Goal: Task Accomplishment & Management: Use online tool/utility

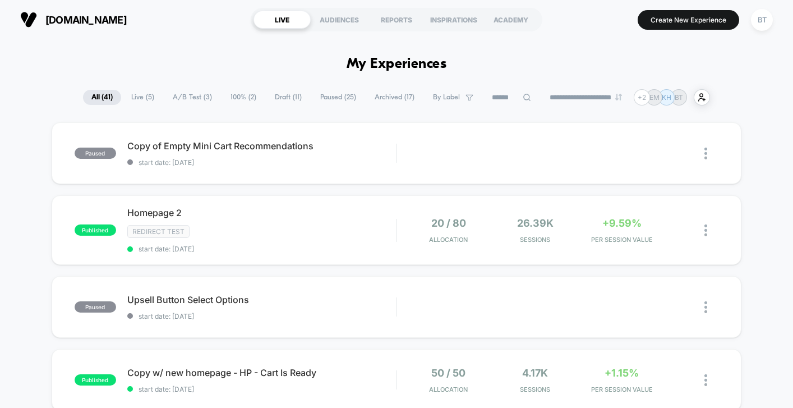
click at [108, 16] on span "[DOMAIN_NAME]" at bounding box center [85, 20] width 81 height 12
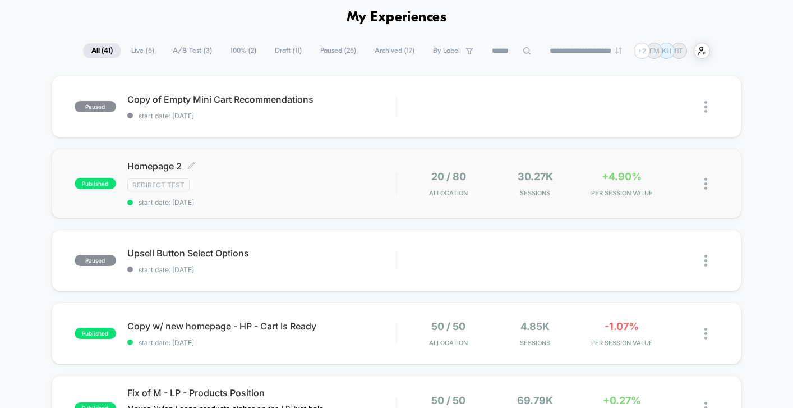
scroll to position [60, 0]
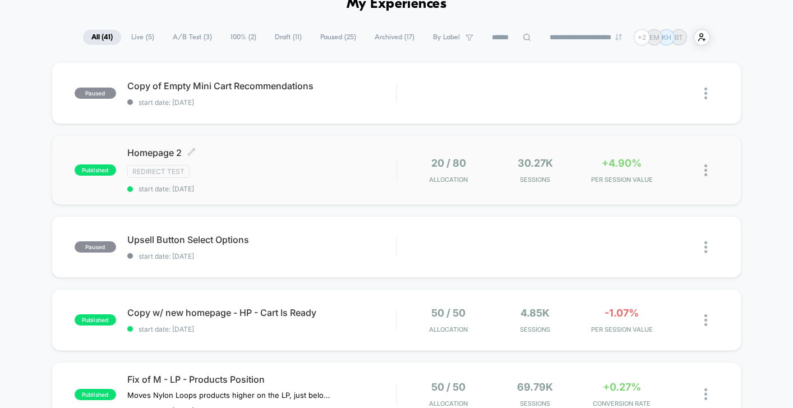
click at [361, 176] on div "Redirect Test" at bounding box center [261, 171] width 269 height 13
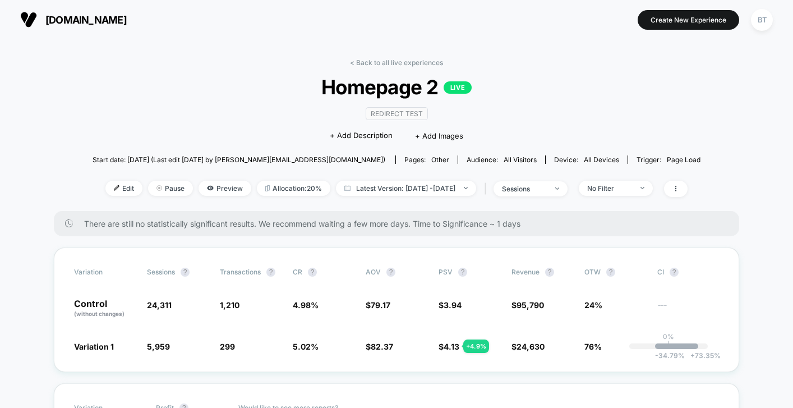
click at [410, 62] on link "< Back to all live experiences" at bounding box center [396, 62] width 93 height 8
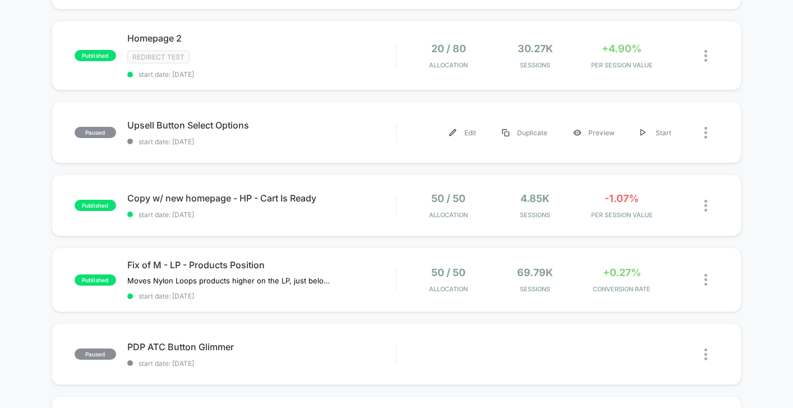
scroll to position [253, 0]
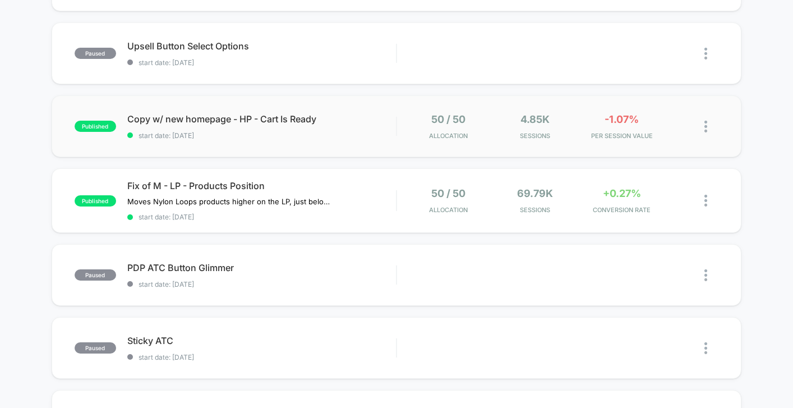
click at [373, 142] on div "published Copy w/ new homepage - HP - Cart Is Ready start date: [DATE] 50 / 50 …" at bounding box center [397, 126] width 690 height 62
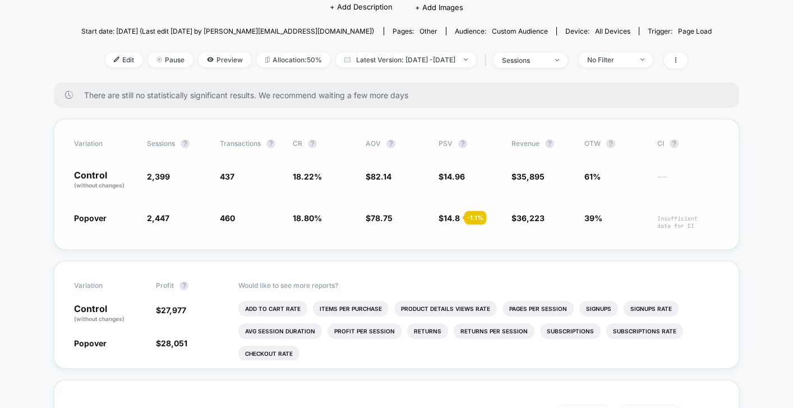
scroll to position [110, 0]
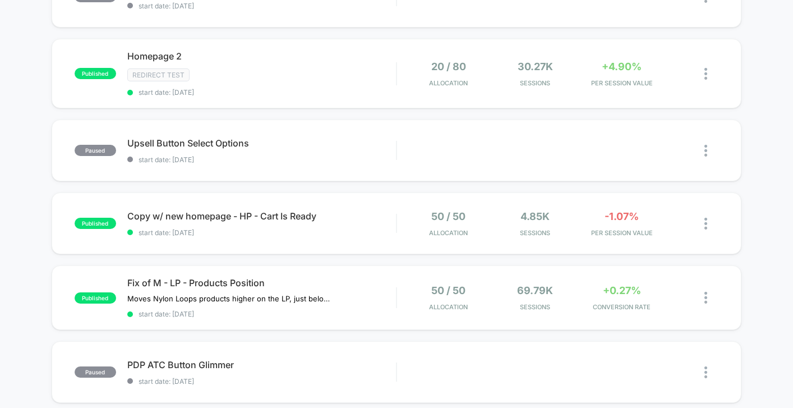
scroll to position [245, 0]
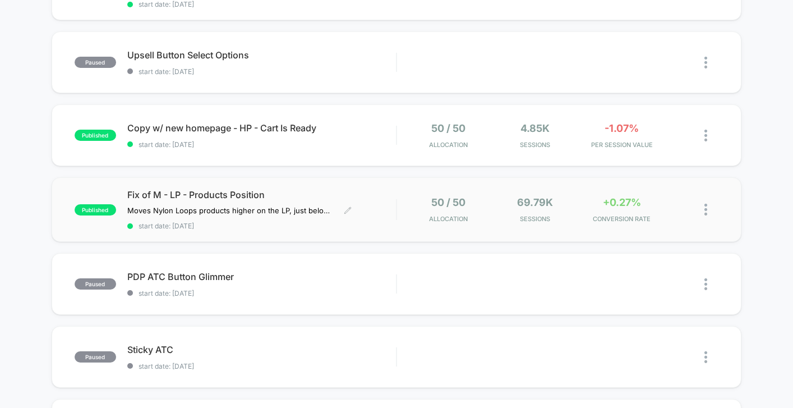
click at [334, 226] on span "start date: [DATE]" at bounding box center [261, 226] width 269 height 8
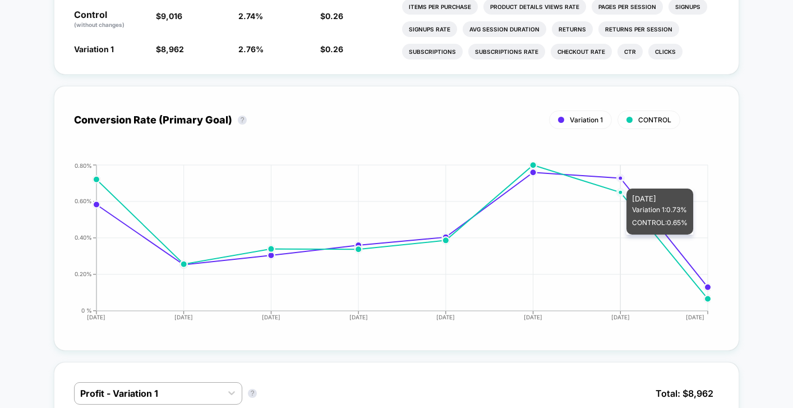
scroll to position [74, 0]
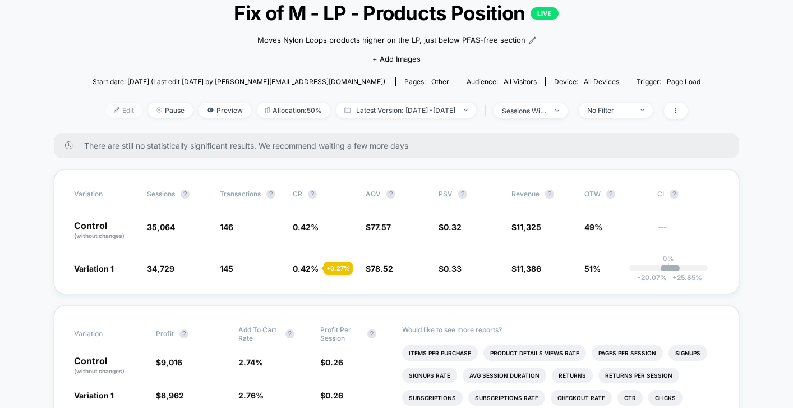
click at [114, 112] on span "Edit" at bounding box center [123, 110] width 37 height 15
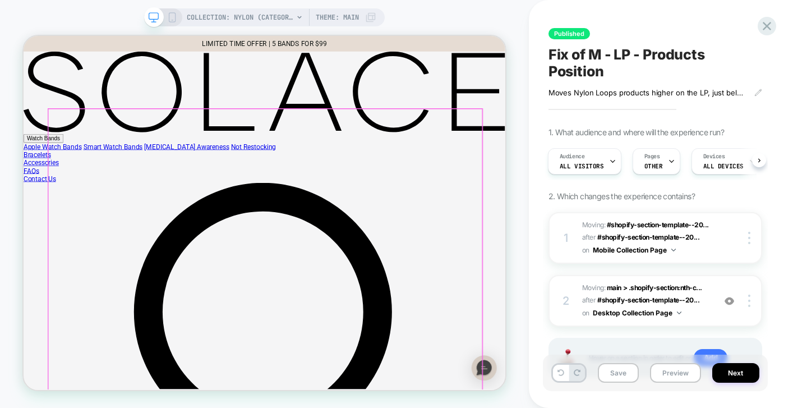
scroll to position [440, 0]
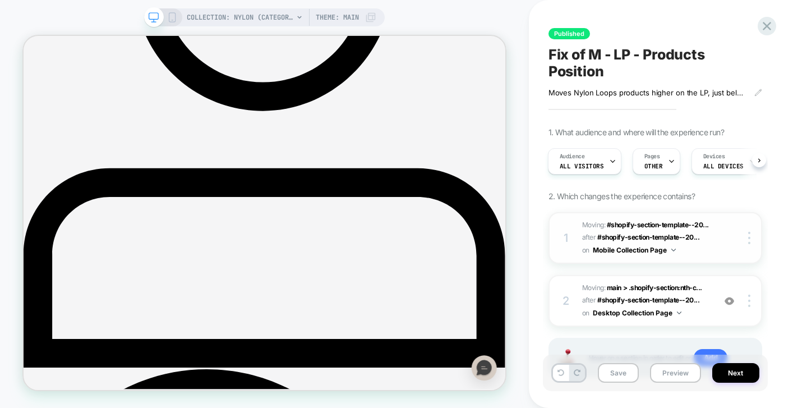
click at [735, 233] on div at bounding box center [740, 238] width 42 height 12
click at [662, 157] on div "Pages OTHER" at bounding box center [653, 161] width 41 height 25
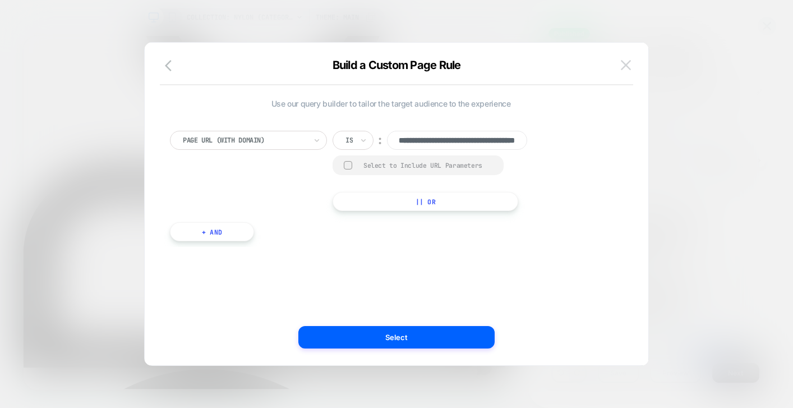
scroll to position [0, 0]
click at [628, 70] on button at bounding box center [625, 65] width 17 height 17
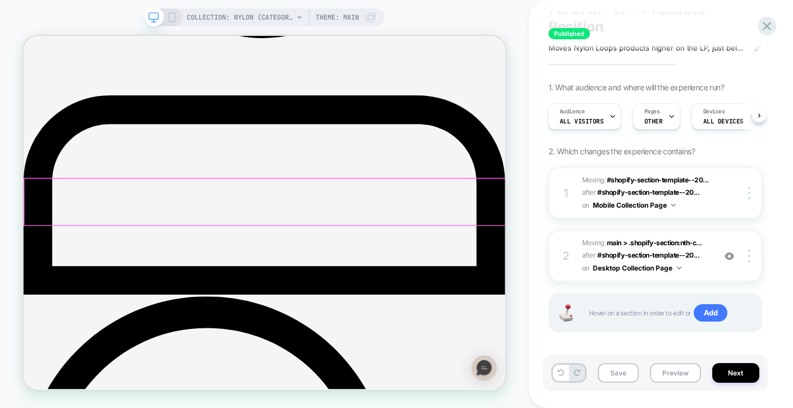
scroll to position [620, 0]
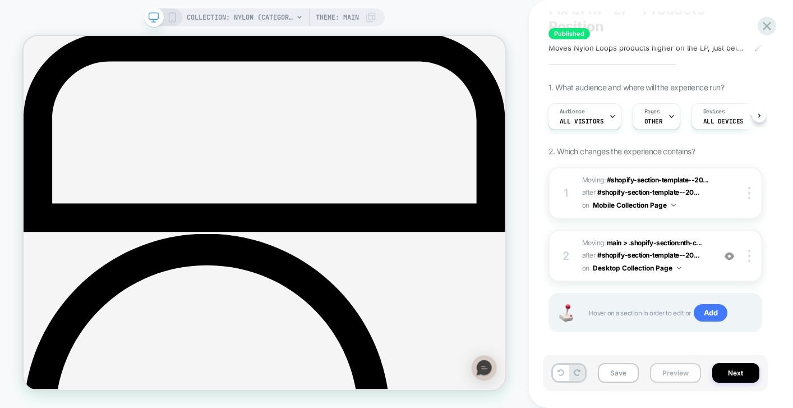
click at [681, 375] on button "Preview" at bounding box center [675, 373] width 51 height 20
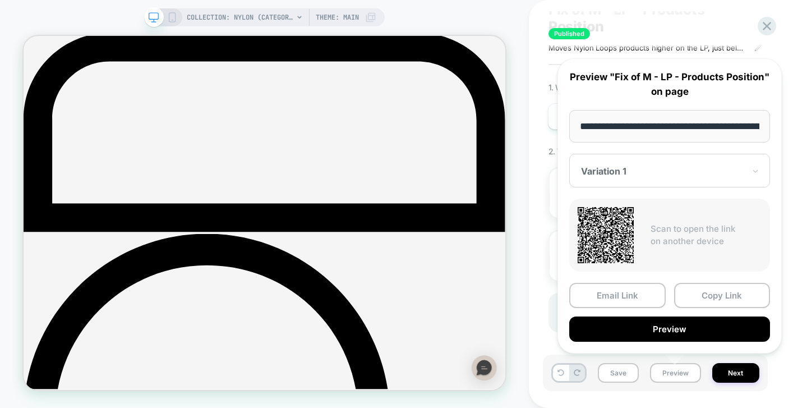
scroll to position [0, 98]
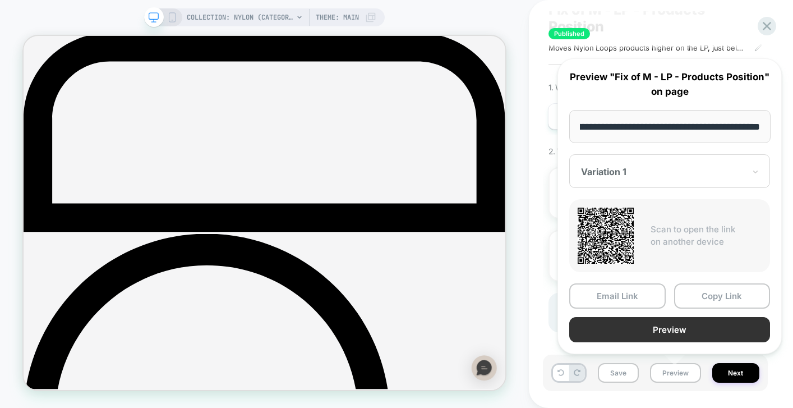
click at [619, 334] on button "Preview" at bounding box center [669, 329] width 201 height 25
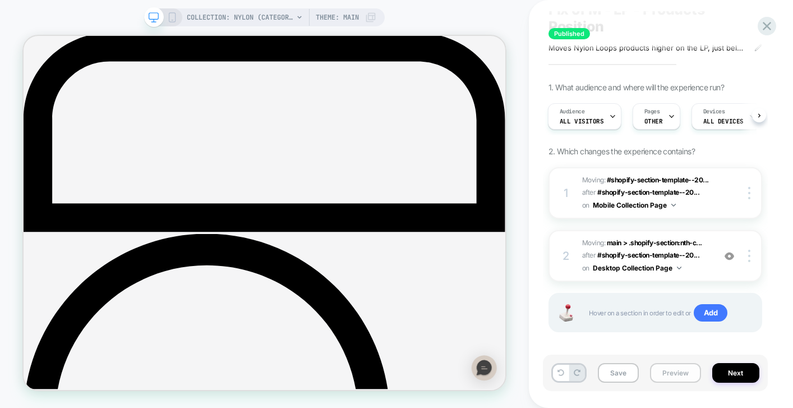
click at [675, 373] on button "Preview" at bounding box center [675, 373] width 51 height 20
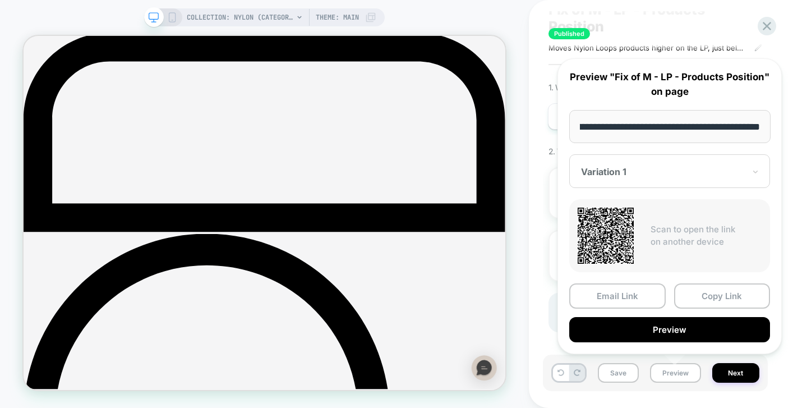
scroll to position [0, 0]
click at [654, 166] on div at bounding box center [663, 171] width 164 height 11
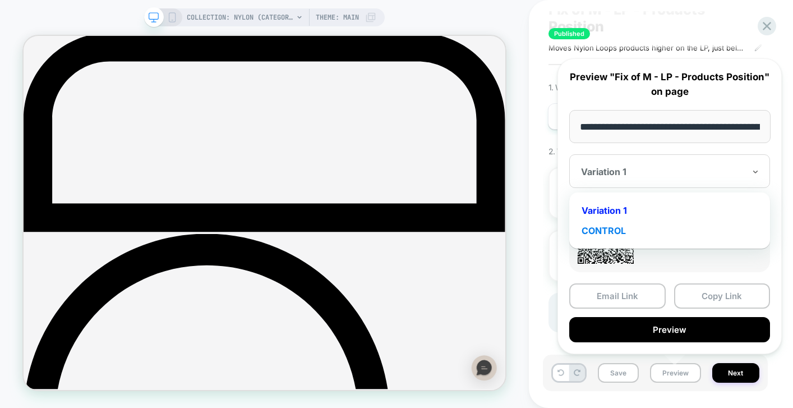
click at [635, 235] on div "CONTROL" at bounding box center [670, 230] width 190 height 20
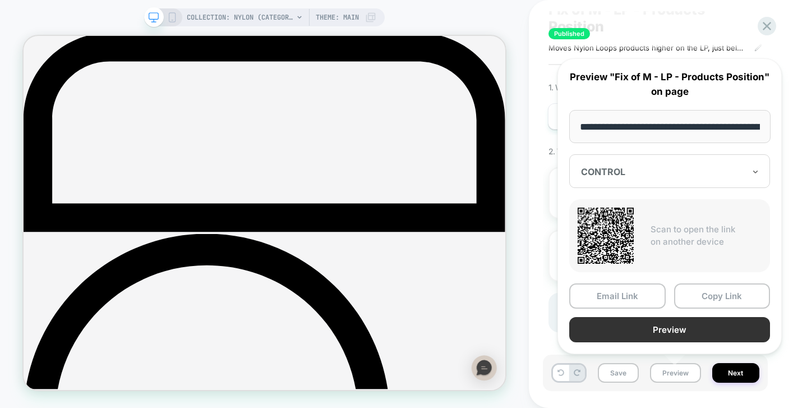
click at [642, 327] on button "Preview" at bounding box center [669, 329] width 201 height 25
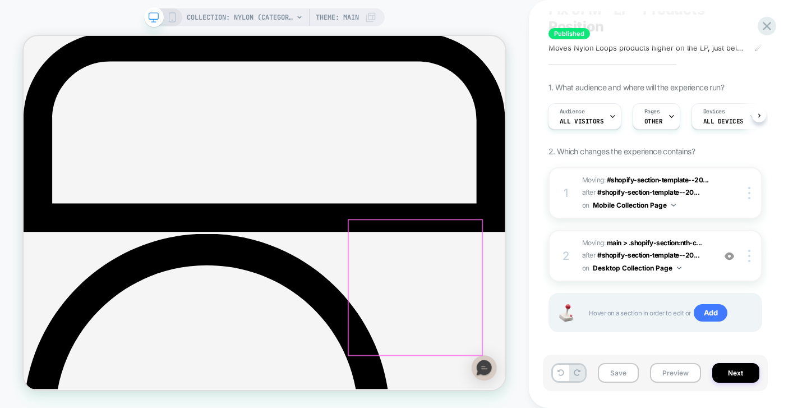
scroll to position [654, 0]
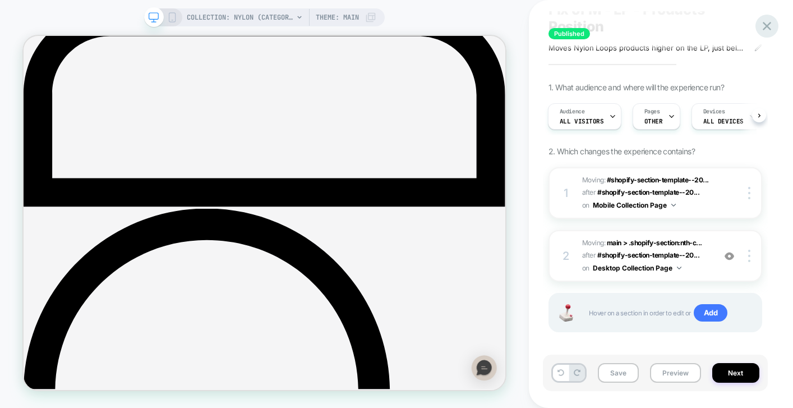
click at [769, 25] on icon at bounding box center [767, 26] width 8 height 8
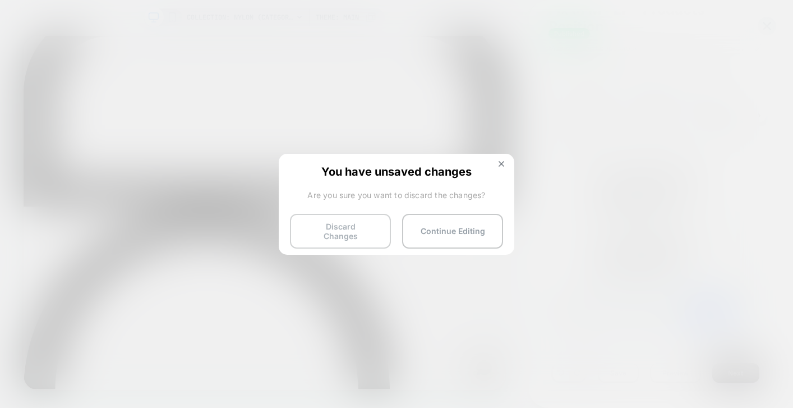
click at [339, 223] on button "Discard Changes" at bounding box center [340, 231] width 101 height 35
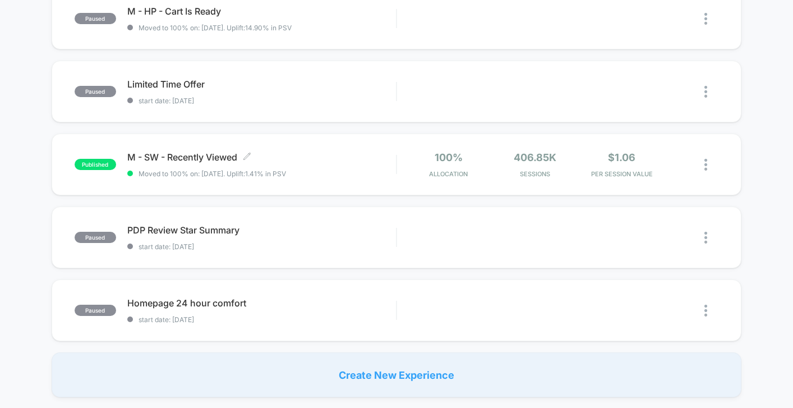
scroll to position [403, 0]
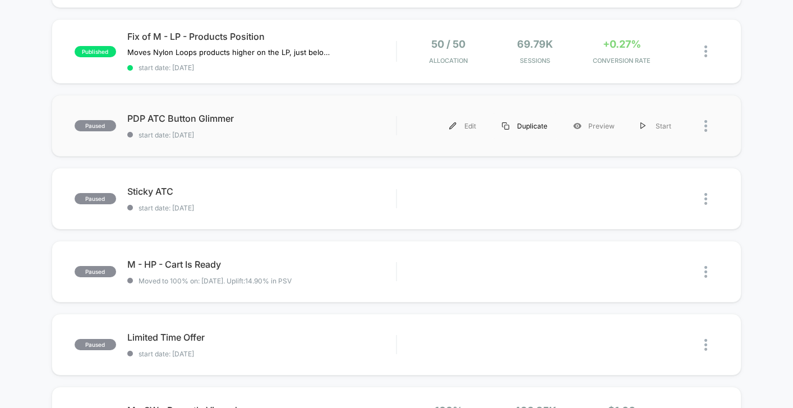
click at [518, 123] on div "Duplicate" at bounding box center [524, 125] width 71 height 25
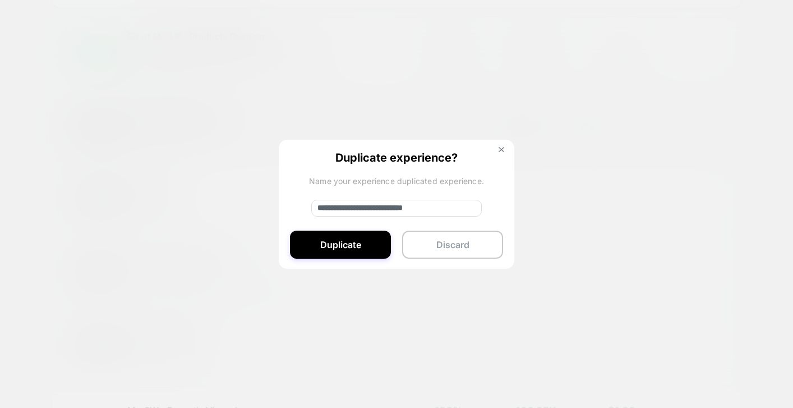
drag, startPoint x: 356, startPoint y: 209, endPoint x: 301, endPoint y: 209, distance: 55.0
click at [301, 209] on div "**********" at bounding box center [397, 205] width 236 height 130
click at [415, 209] on input "**********" at bounding box center [396, 208] width 170 height 17
type input "**********"
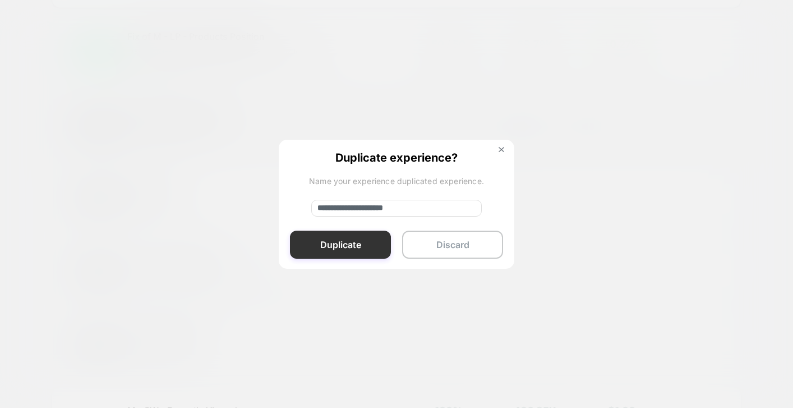
click at [380, 245] on button "Duplicate" at bounding box center [340, 244] width 101 height 28
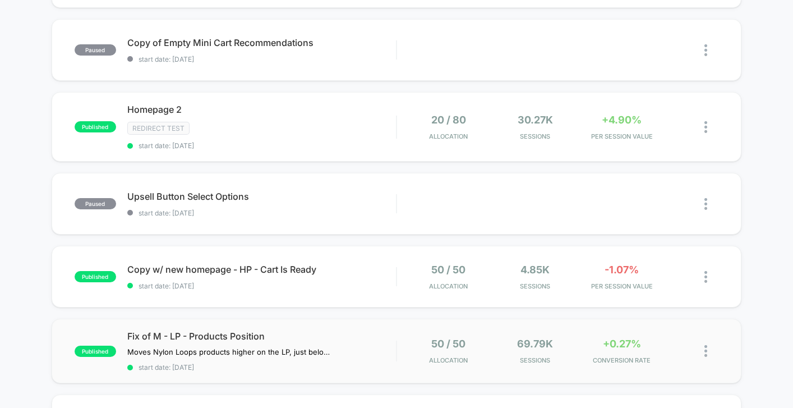
scroll to position [0, 0]
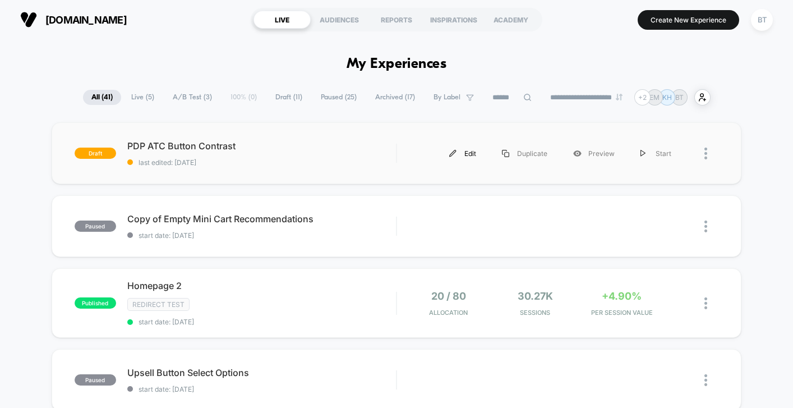
click at [464, 149] on div "Edit" at bounding box center [462, 153] width 53 height 25
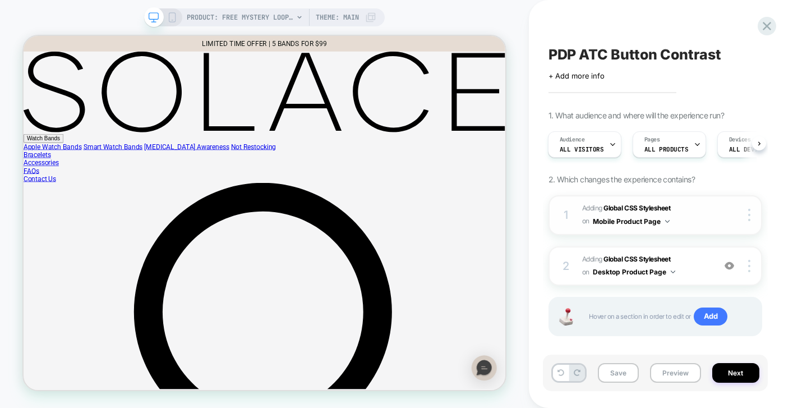
scroll to position [11, 0]
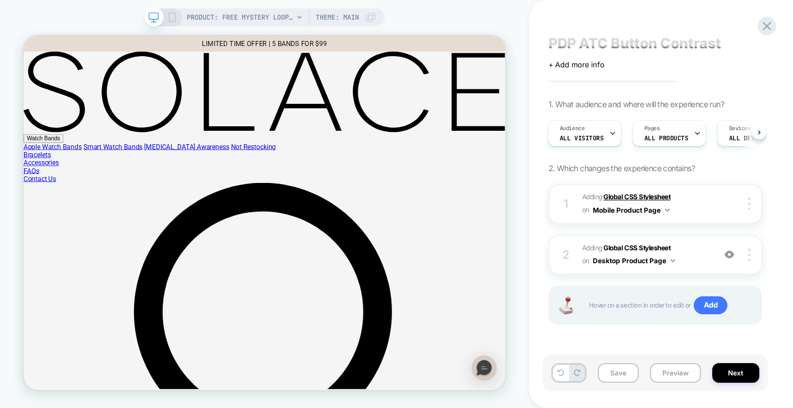
click at [652, 194] on b "Global CSS Stylesheet" at bounding box center [636, 196] width 67 height 8
click at [640, 195] on b "Global CSS Stylesheet" at bounding box center [636, 196] width 67 height 8
click at [618, 196] on b "Global CSS Stylesheet" at bounding box center [636, 196] width 67 height 8
click at [723, 219] on div "1 Adding Global CSS Stylesheet on Mobile Product Page Copy to Desktop Target Al…" at bounding box center [655, 204] width 214 height 40
click at [656, 198] on b "Global CSS Stylesheet" at bounding box center [636, 196] width 67 height 8
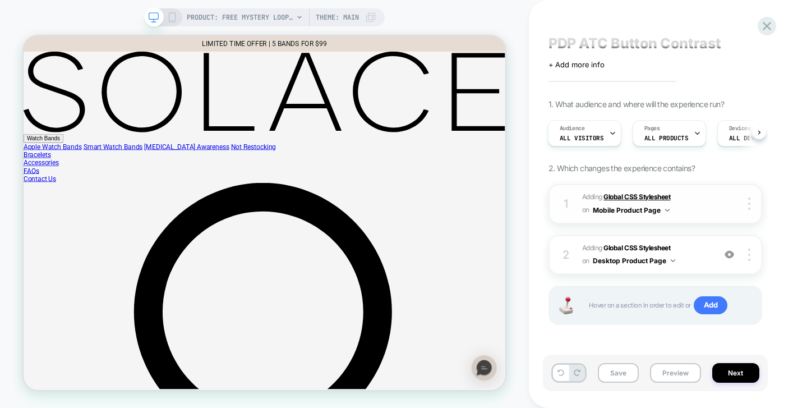
click at [625, 199] on b "Global CSS Stylesheet" at bounding box center [636, 196] width 67 height 8
click at [562, 202] on div "1" at bounding box center [566, 203] width 11 height 20
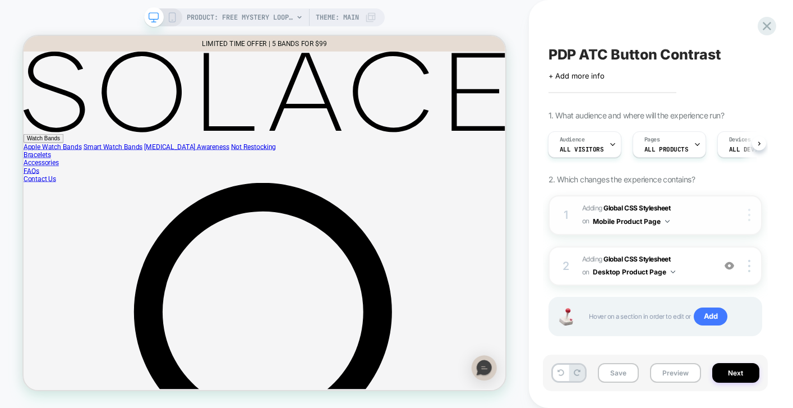
click at [750, 218] on div at bounding box center [750, 215] width 21 height 12
click at [758, 216] on div at bounding box center [750, 215] width 21 height 12
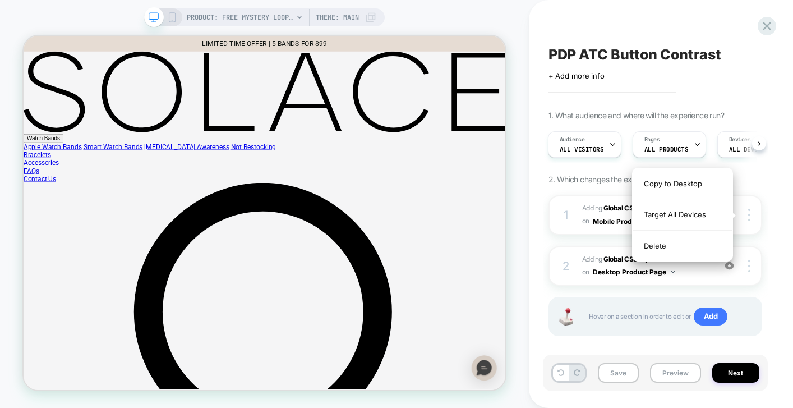
click at [754, 173] on div "1. What audience and where will the experience run? Audience All Visitors Pages…" at bounding box center [655, 236] width 214 height 253
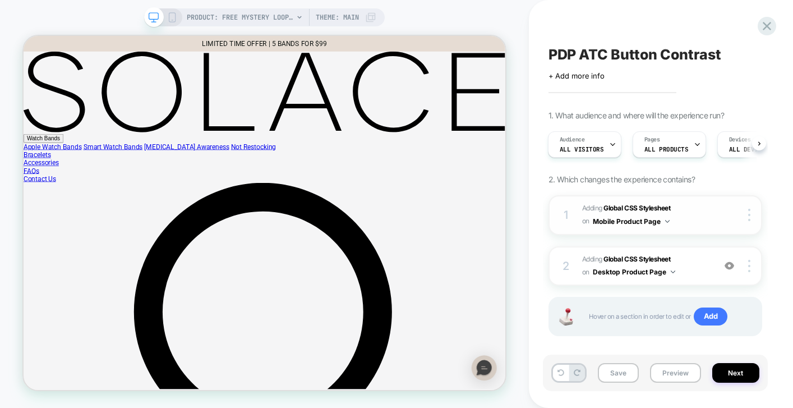
click at [654, 223] on button "Mobile Product Page" at bounding box center [631, 221] width 77 height 14
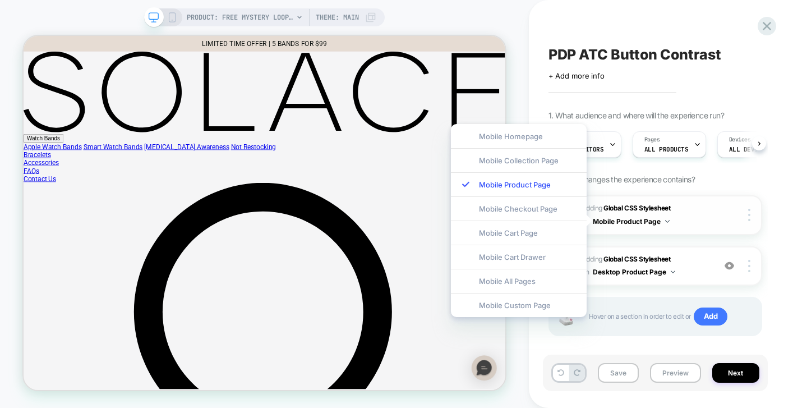
click at [703, 223] on span "Adding Global CSS Stylesheet on Mobile Product Page" at bounding box center [645, 215] width 127 height 26
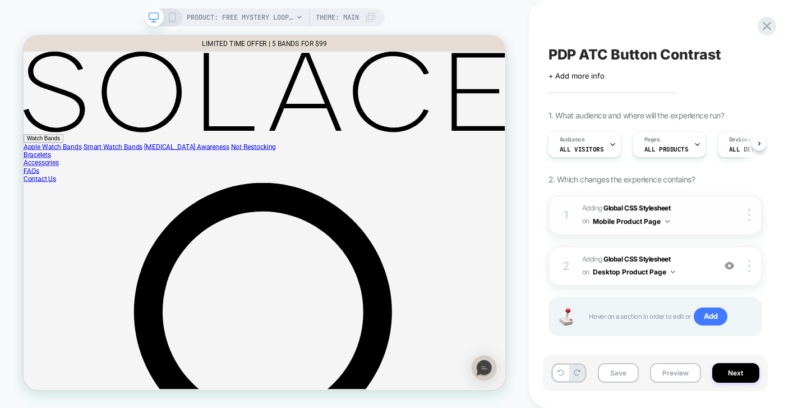
click at [704, 223] on span "Adding Global CSS Stylesheet on Mobile Product Page" at bounding box center [645, 215] width 127 height 26
click at [729, 268] on img at bounding box center [730, 266] width 10 height 10
click at [644, 256] on b "Global CSS Stylesheet" at bounding box center [636, 259] width 67 height 8
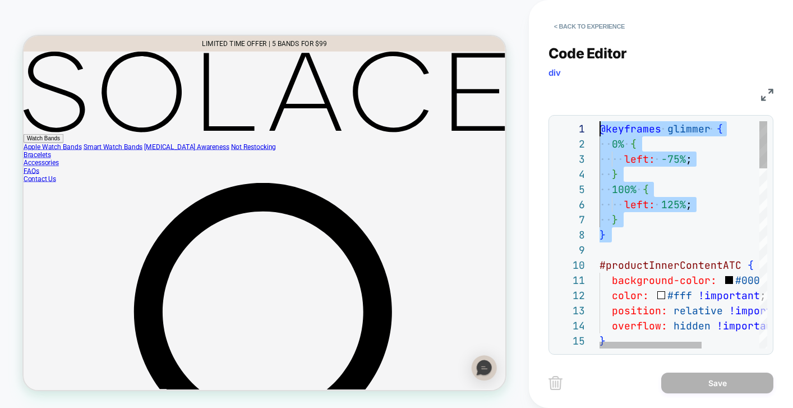
drag, startPoint x: 622, startPoint y: 248, endPoint x: 599, endPoint y: 107, distance: 142.6
click at [599, 107] on div "**********" at bounding box center [660, 193] width 225 height 324
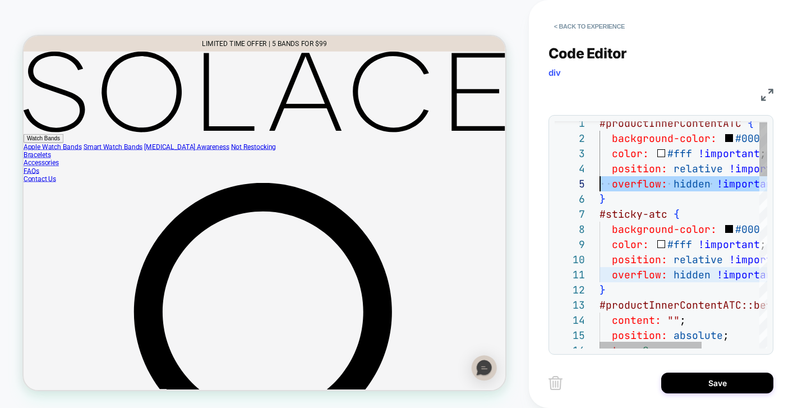
scroll to position [45, 0]
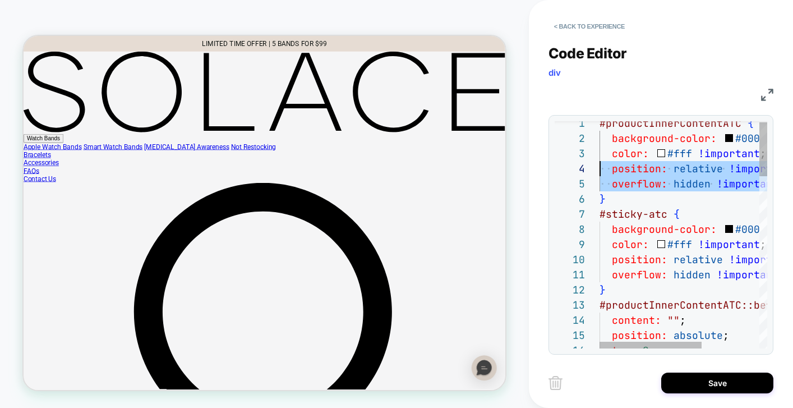
drag, startPoint x: 694, startPoint y: 183, endPoint x: 509, endPoint y: 172, distance: 185.9
click at [509, 171] on div "**********" at bounding box center [396, 204] width 793 height 408
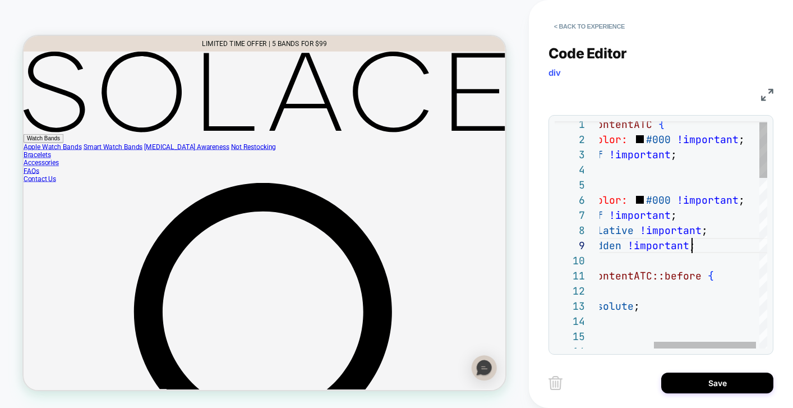
scroll to position [106, 0]
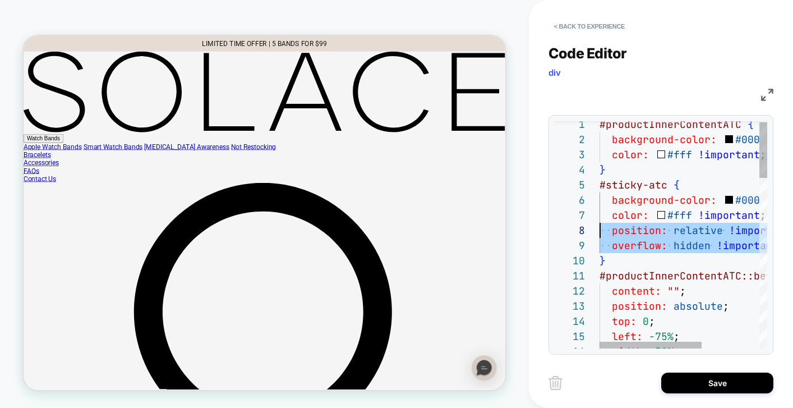
drag, startPoint x: 714, startPoint y: 242, endPoint x: 472, endPoint y: 231, distance: 243.1
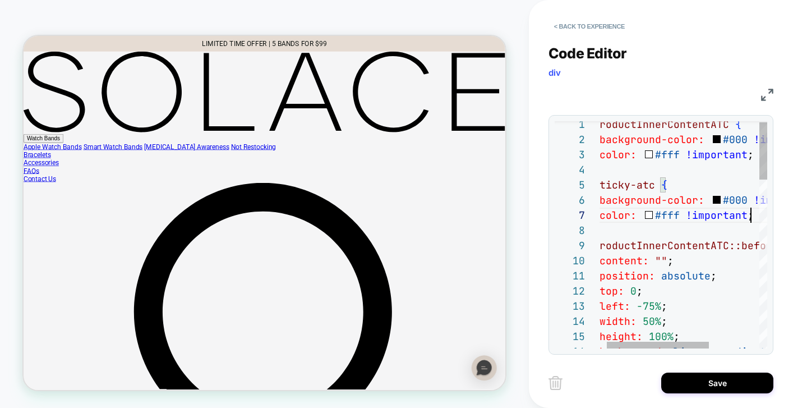
scroll to position [91, 164]
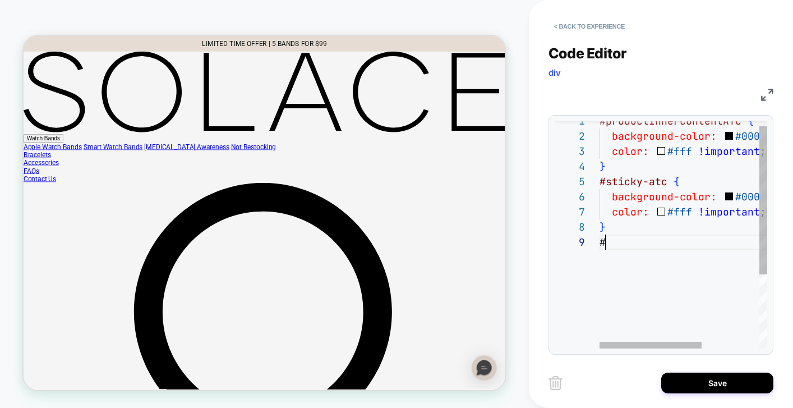
type textarea "**********"
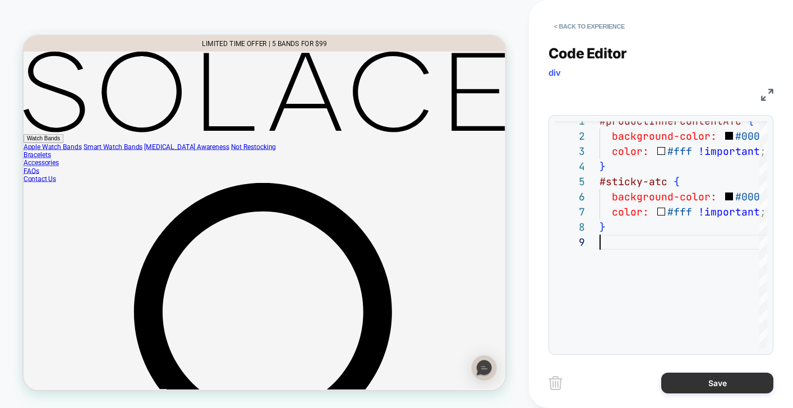
click at [708, 385] on button "Save" at bounding box center [717, 382] width 112 height 21
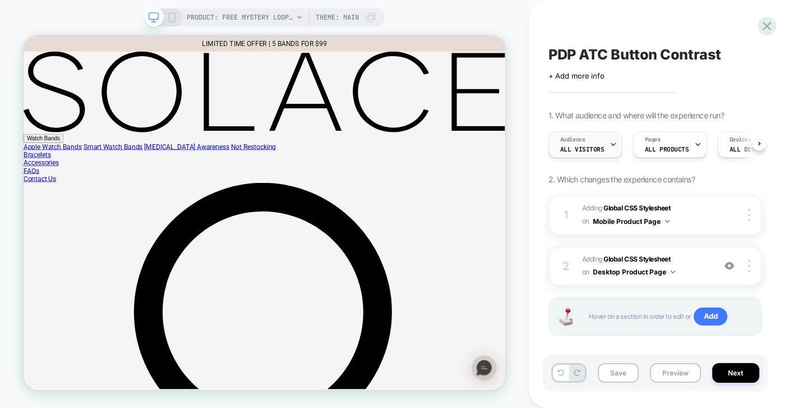
scroll to position [0, 1]
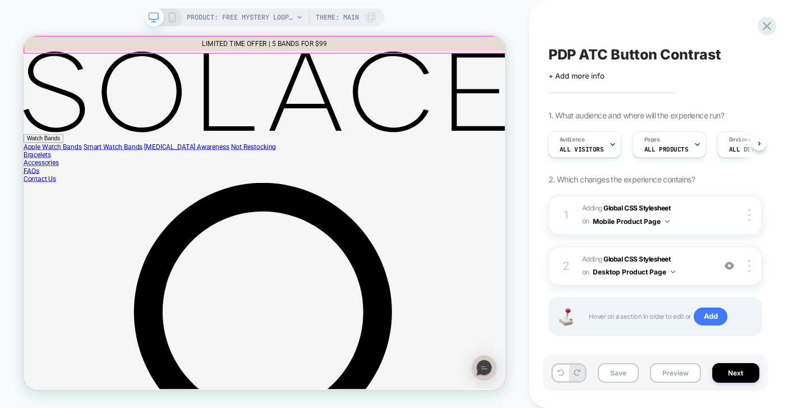
click at [173, 16] on icon at bounding box center [172, 17] width 10 height 10
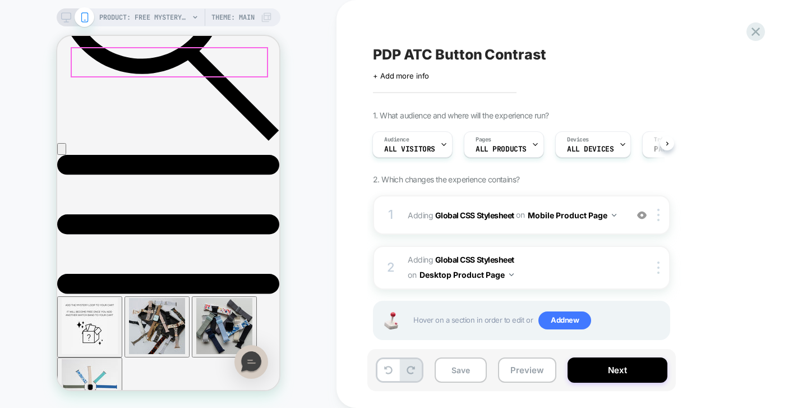
scroll to position [505, 0]
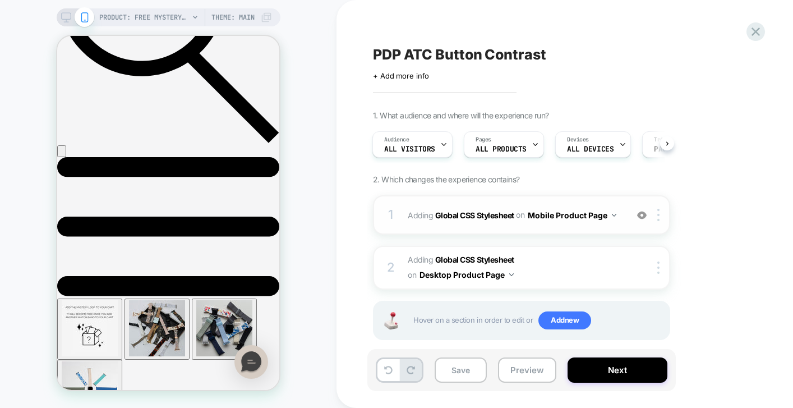
click at [574, 217] on button "Mobile Product Page" at bounding box center [572, 215] width 89 height 16
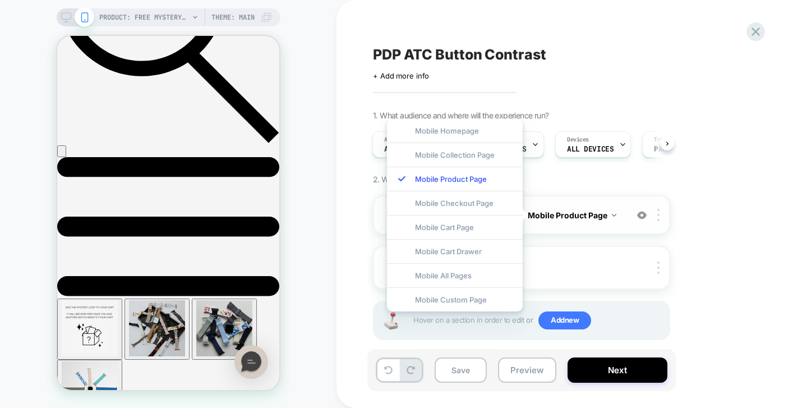
click at [574, 217] on button "Mobile Product Page" at bounding box center [572, 215] width 89 height 16
click at [560, 241] on div "1 Adding Global CSS Stylesheet on Mobile Product Page Add Before Add After Copy…" at bounding box center [521, 281] width 297 height 173
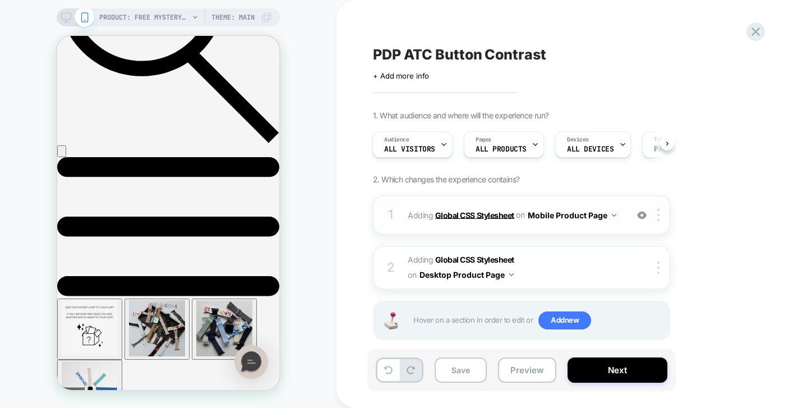
click at [487, 215] on b "Global CSS Stylesheet" at bounding box center [474, 215] width 79 height 10
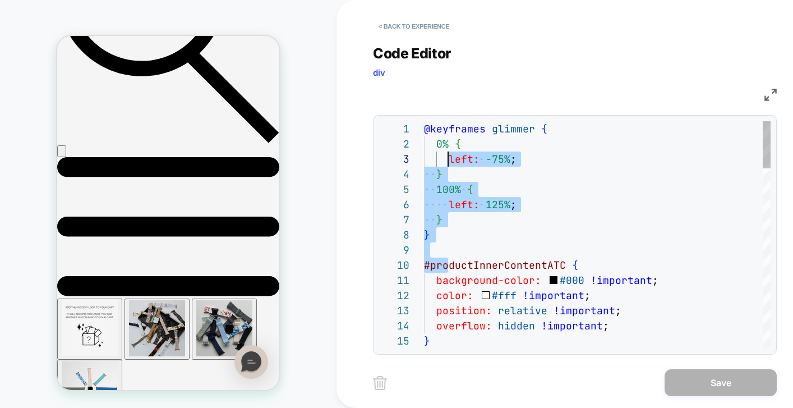
scroll to position [0, 18]
drag, startPoint x: 448, startPoint y: 233, endPoint x: 444, endPoint y: 121, distance: 112.2
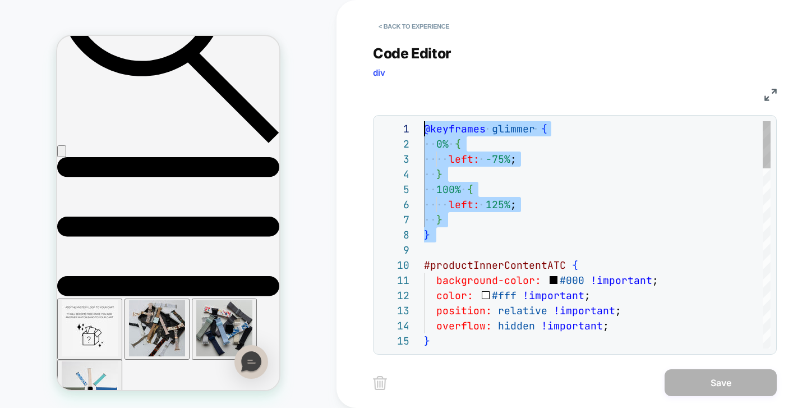
drag, startPoint x: 443, startPoint y: 250, endPoint x: 425, endPoint y: 109, distance: 142.0
click at [424, 109] on div "**********" at bounding box center [575, 193] width 404 height 324
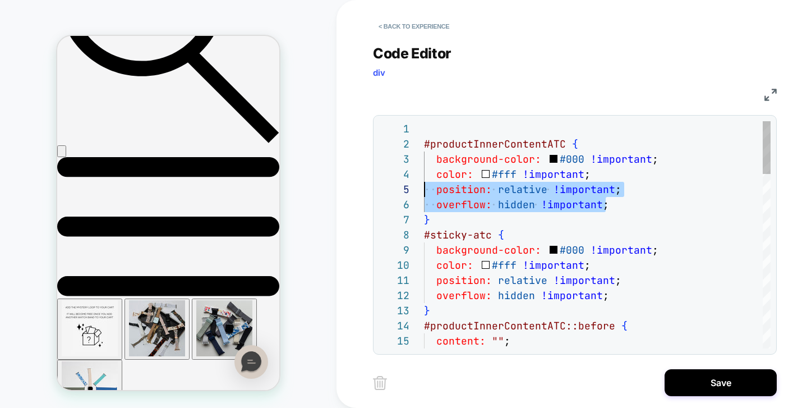
scroll to position [61, 0]
drag, startPoint x: 649, startPoint y: 200, endPoint x: 403, endPoint y: 186, distance: 247.2
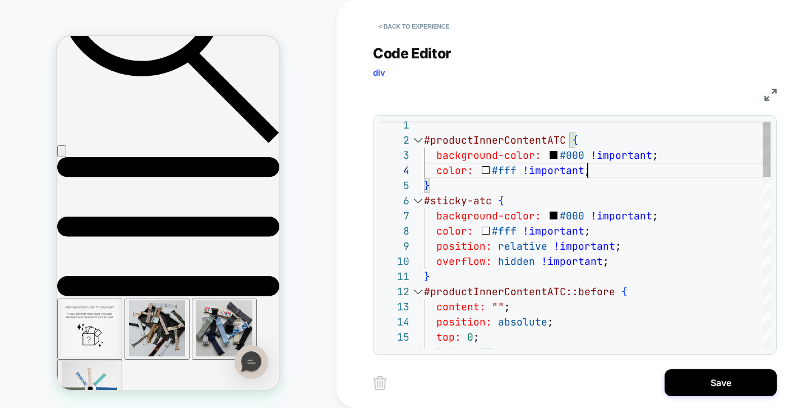
scroll to position [0, 0]
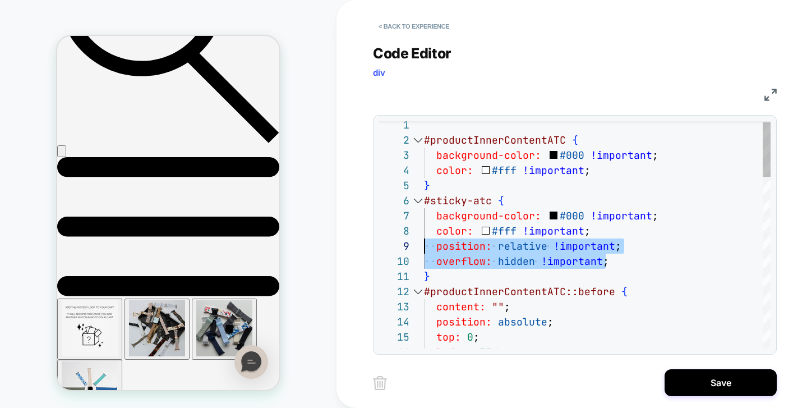
drag, startPoint x: 614, startPoint y: 258, endPoint x: 351, endPoint y: 240, distance: 263.6
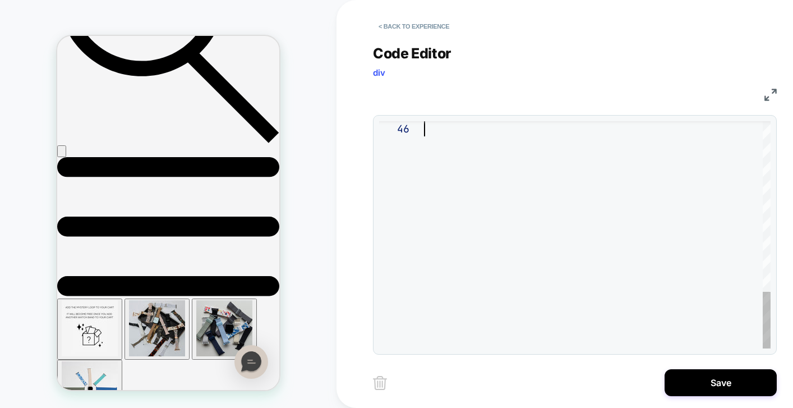
drag, startPoint x: 425, startPoint y: 262, endPoint x: 522, endPoint y: 398, distance: 166.5
type textarea "**********"
click at [720, 380] on button "Save" at bounding box center [721, 382] width 112 height 27
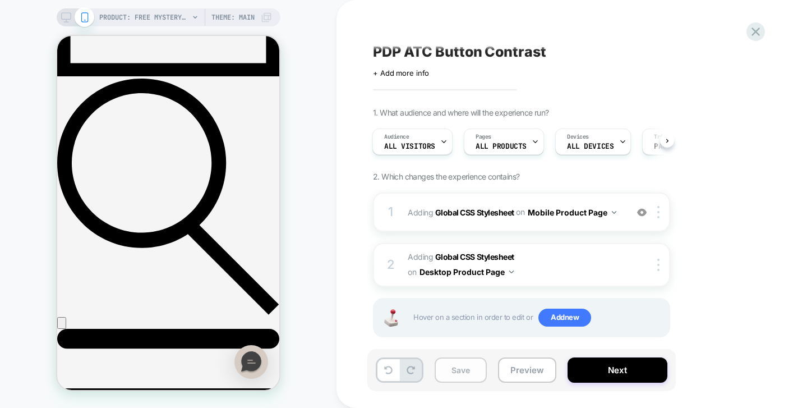
click at [465, 367] on button "Save" at bounding box center [461, 369] width 52 height 25
click at [524, 366] on button "Preview" at bounding box center [527, 369] width 58 height 25
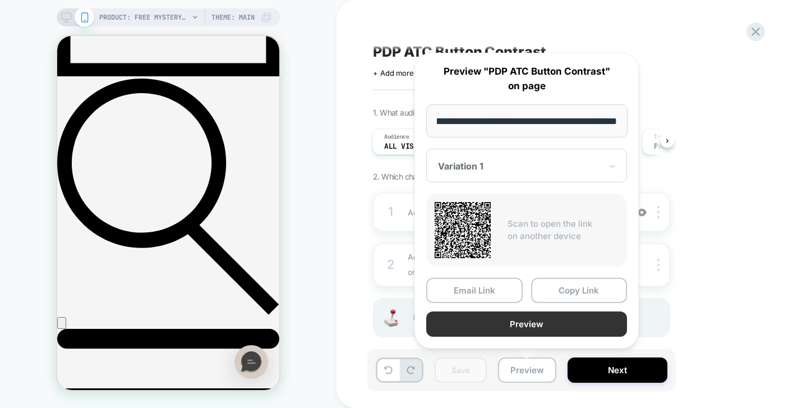
click at [543, 319] on button "Preview" at bounding box center [526, 323] width 201 height 25
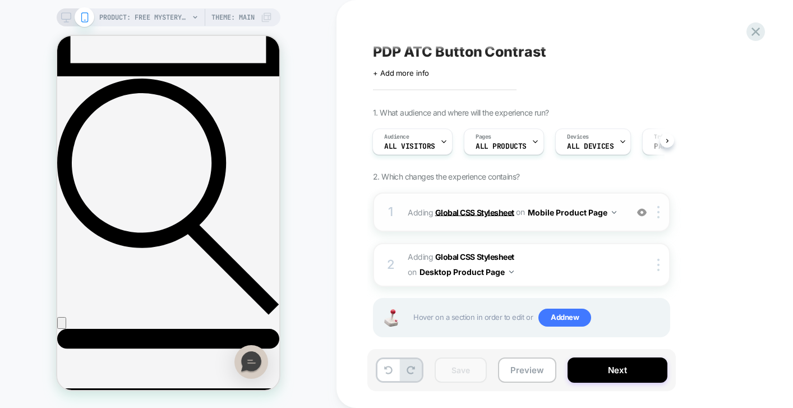
click at [470, 214] on b "Global CSS Stylesheet" at bounding box center [474, 212] width 79 height 10
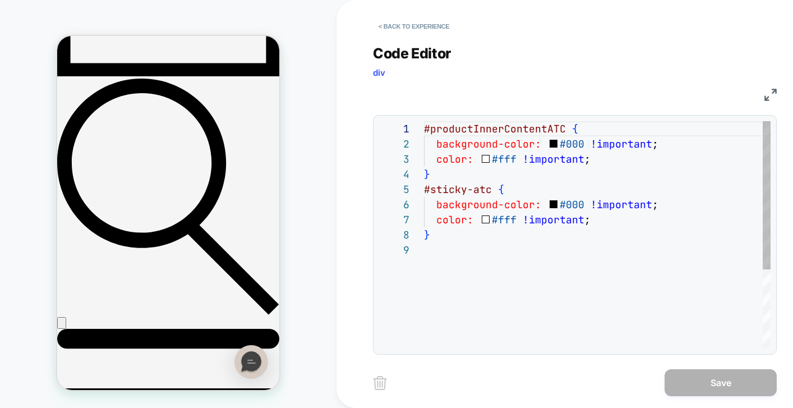
scroll to position [121, 0]
click at [477, 262] on div "#productInnerContentATC { background-color: #000 !important ; color: #fff !impo…" at bounding box center [597, 295] width 347 height 348
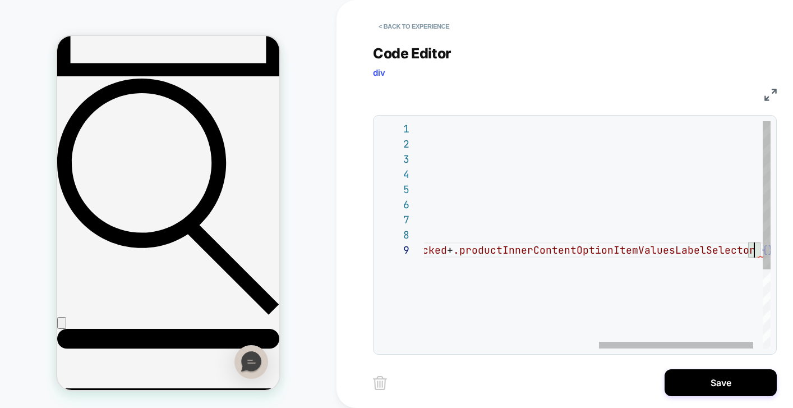
scroll to position [136, 12]
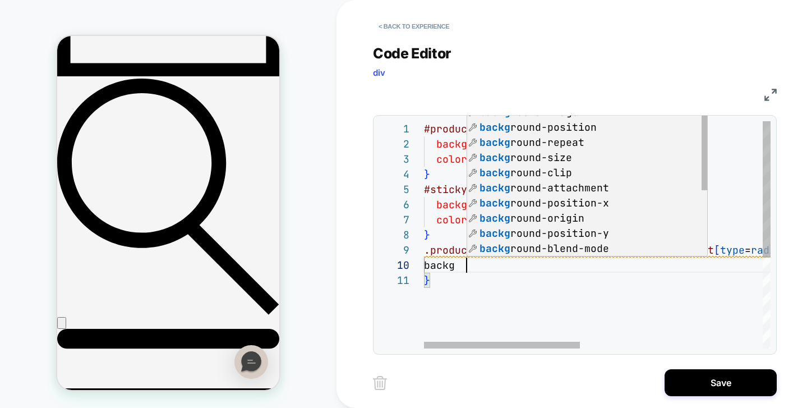
type textarea "**********"
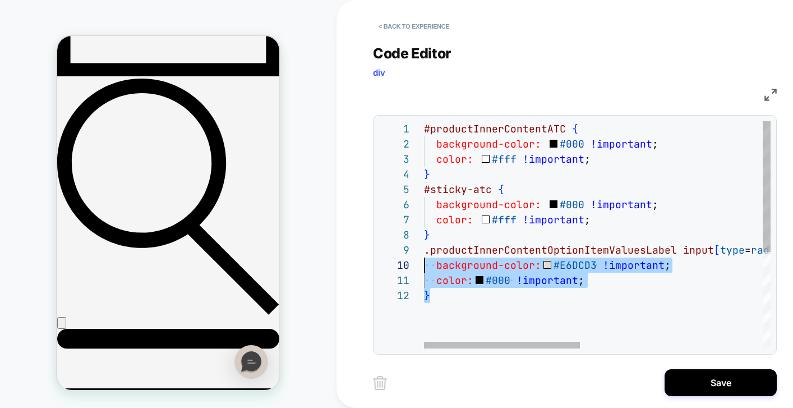
scroll to position [121, 0]
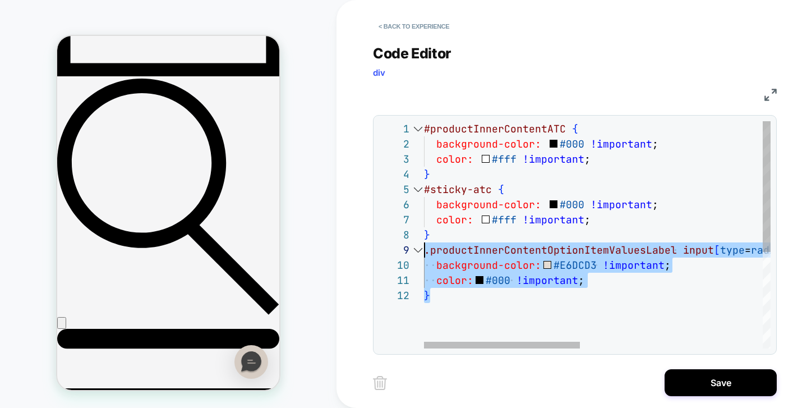
drag, startPoint x: 439, startPoint y: 296, endPoint x: 419, endPoint y: 255, distance: 45.4
click at [419, 255] on div "**********" at bounding box center [574, 234] width 391 height 227
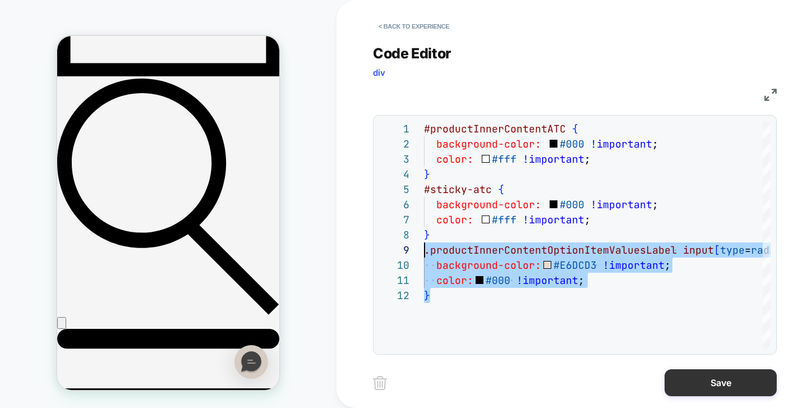
type textarea "**********"
click at [754, 381] on button "Save" at bounding box center [721, 382] width 112 height 27
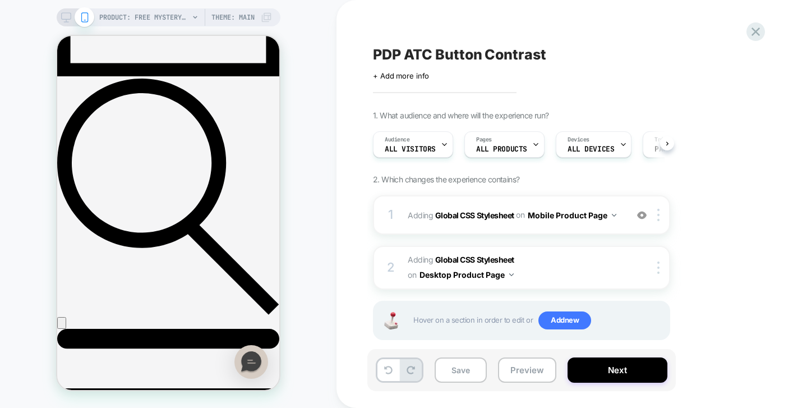
scroll to position [0, 1]
click at [476, 273] on button "Desktop Product Page" at bounding box center [466, 274] width 94 height 16
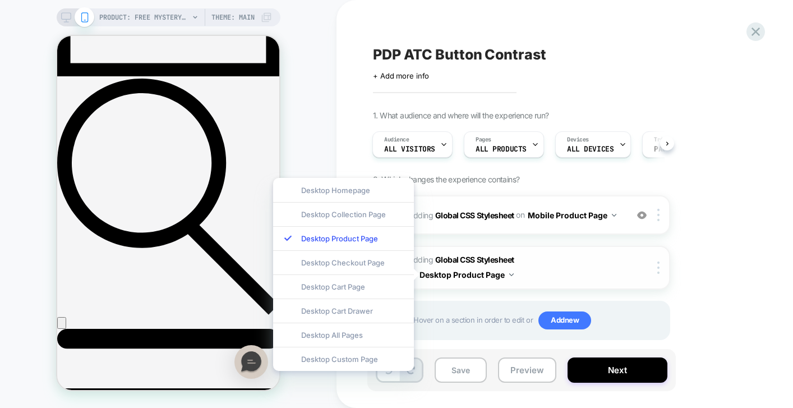
click at [584, 269] on span "Adding Global CSS Stylesheet on Desktop Product Page" at bounding box center [515, 267] width 214 height 30
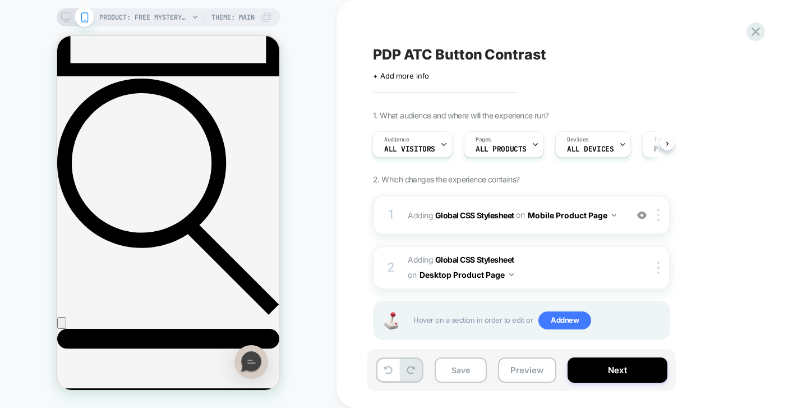
click at [64, 16] on icon at bounding box center [66, 17] width 10 height 10
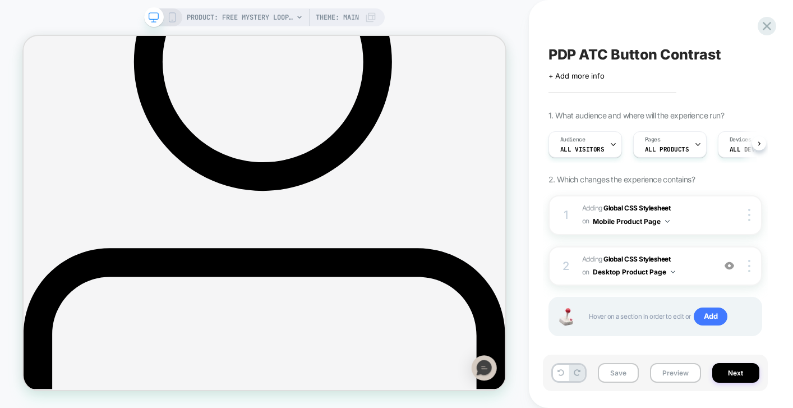
scroll to position [0, 1]
click at [622, 258] on b "Global CSS Stylesheet" at bounding box center [636, 259] width 67 height 8
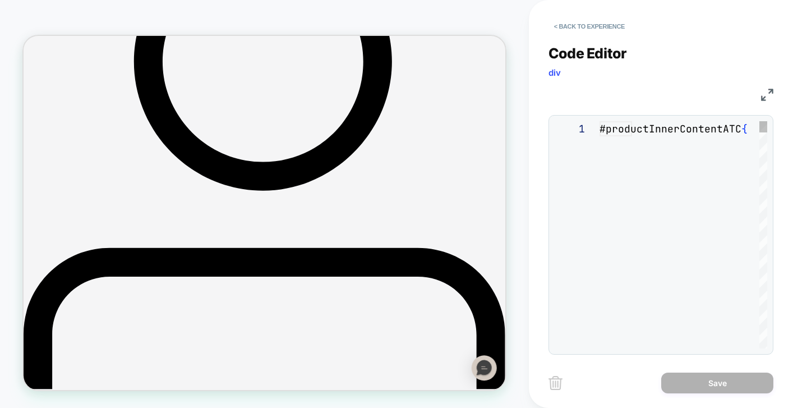
scroll to position [121, 0]
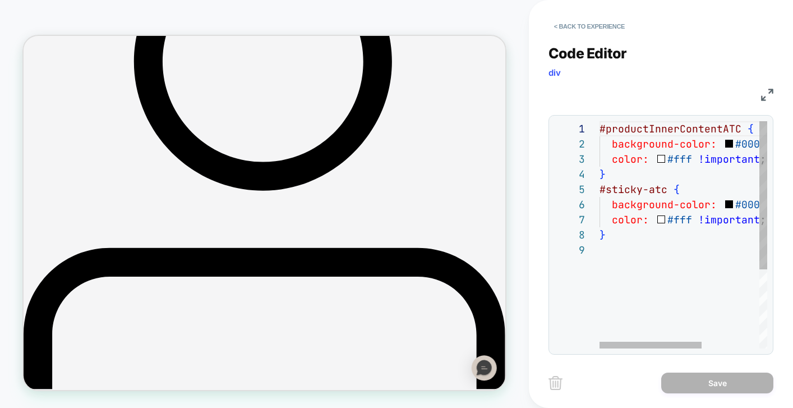
click at [616, 252] on div "#productInnerContentATC { background-color: #000 !important ; color: #fff !impo…" at bounding box center [730, 295] width 262 height 348
type textarea "**********"
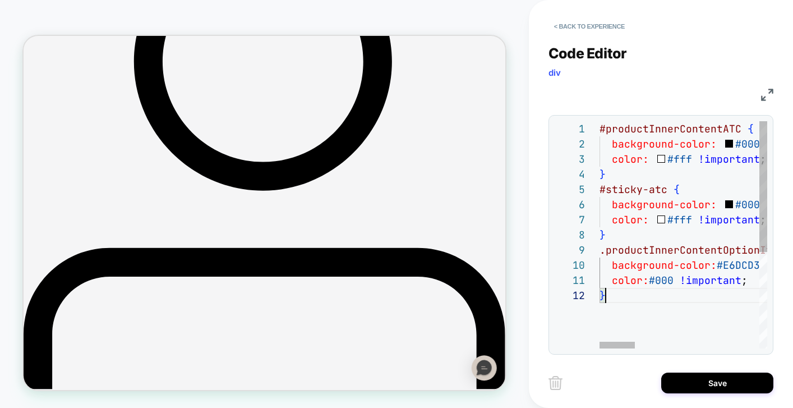
scroll to position [15, 6]
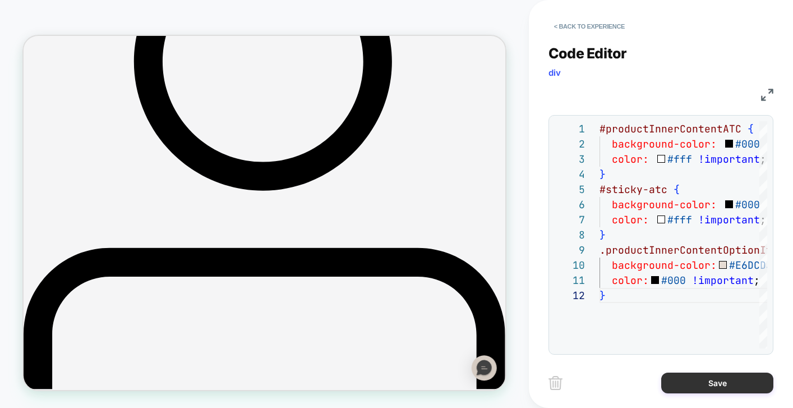
click at [696, 381] on button "Save" at bounding box center [717, 382] width 112 height 21
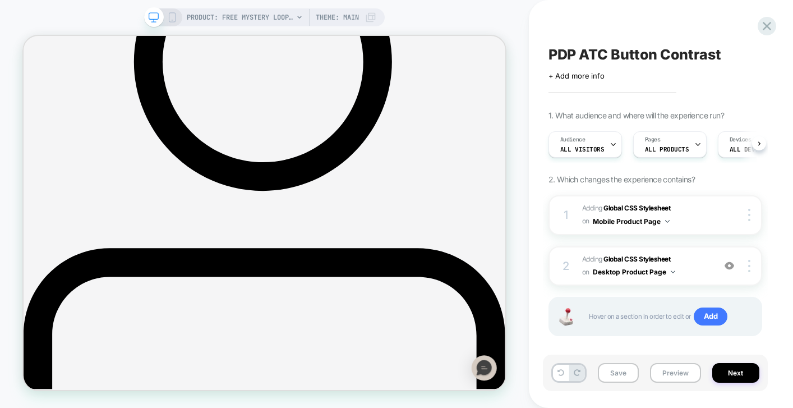
scroll to position [0, 1]
click at [658, 373] on button "Preview" at bounding box center [675, 373] width 51 height 20
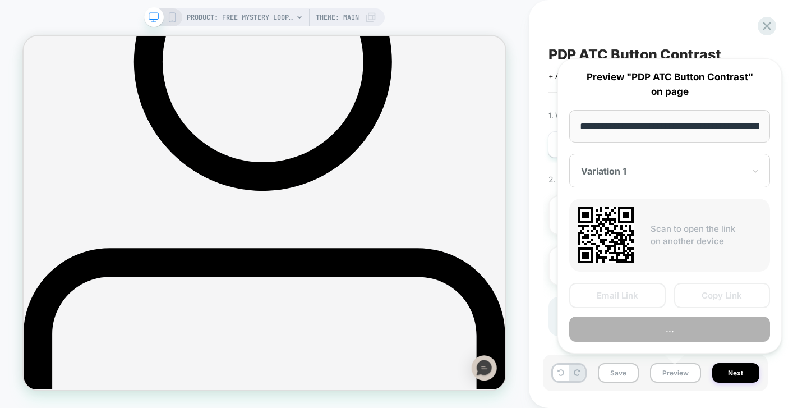
scroll to position [0, 154]
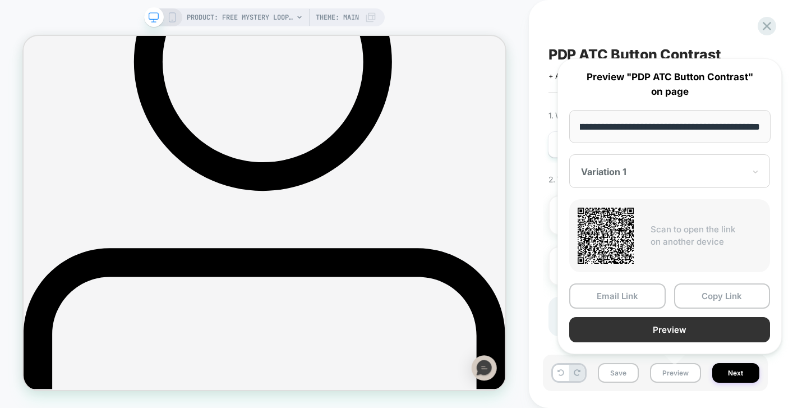
click at [750, 330] on button "Preview" at bounding box center [669, 329] width 201 height 25
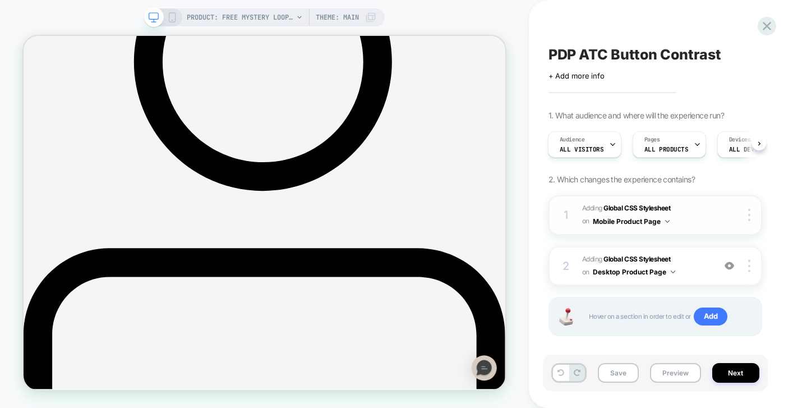
click at [645, 223] on button "Mobile Product Page" at bounding box center [631, 221] width 77 height 14
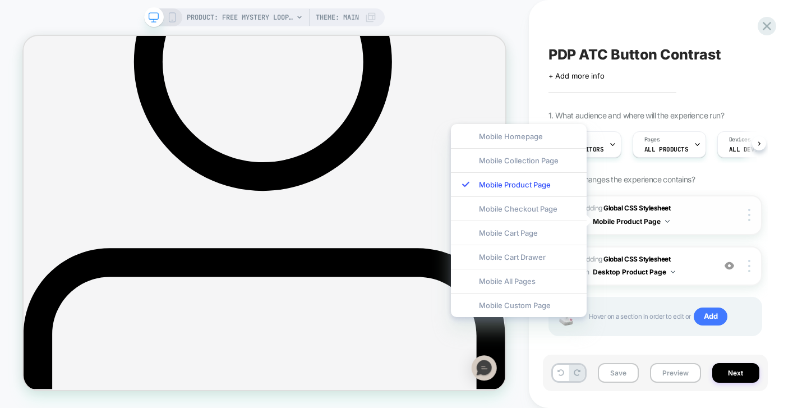
click at [653, 222] on button "Mobile Product Page" at bounding box center [631, 221] width 77 height 14
click at [645, 275] on button "Desktop Product Page" at bounding box center [634, 272] width 82 height 14
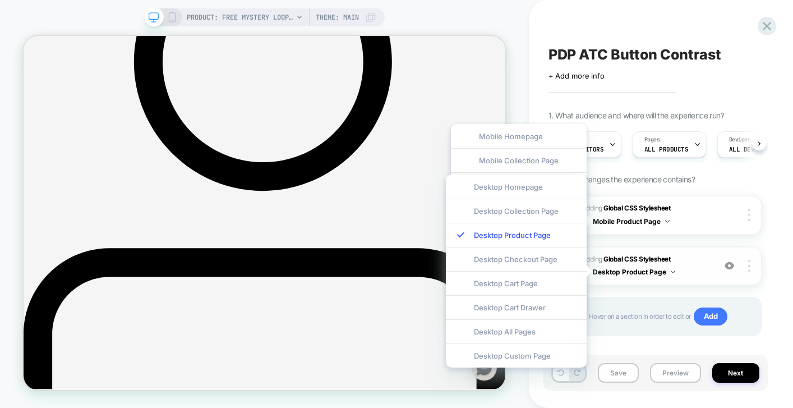
click at [680, 249] on div "2 Adding Global CSS Stylesheet on Desktop Product Page Add Before Add After Cop…" at bounding box center [655, 266] width 214 height 40
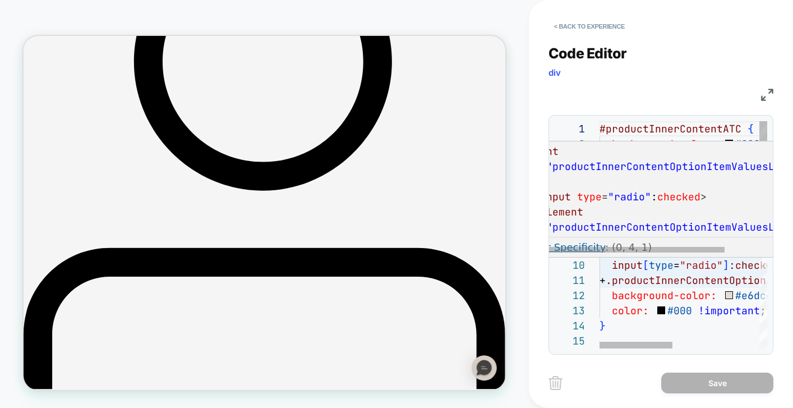
scroll to position [30, 48]
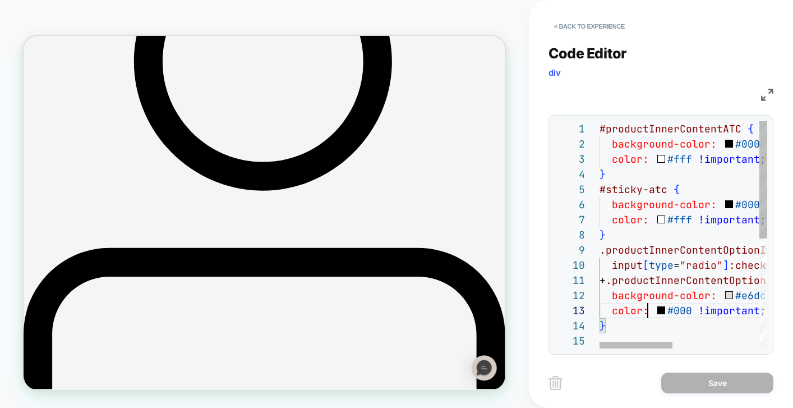
click at [650, 315] on div "#productInnerContentATC { background-color: #000 !important ; color: #fff !impo…" at bounding box center [781, 340] width 365 height 439
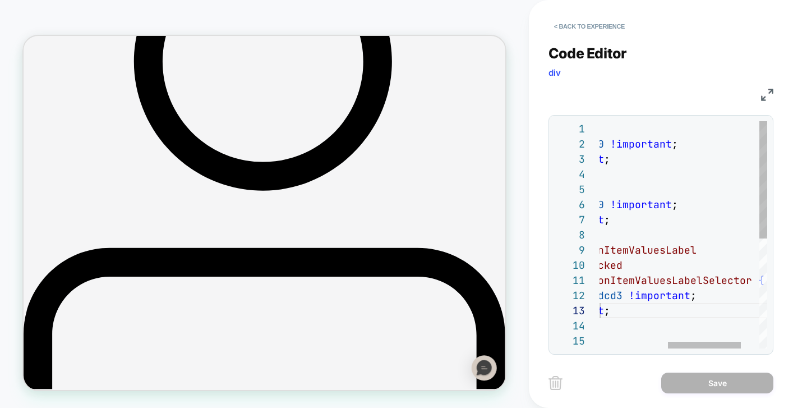
click at [662, 315] on div "#productInnerContentATC { background-color: #000 !important ; color: #fff !impo…" at bounding box center [626, 340] width 365 height 439
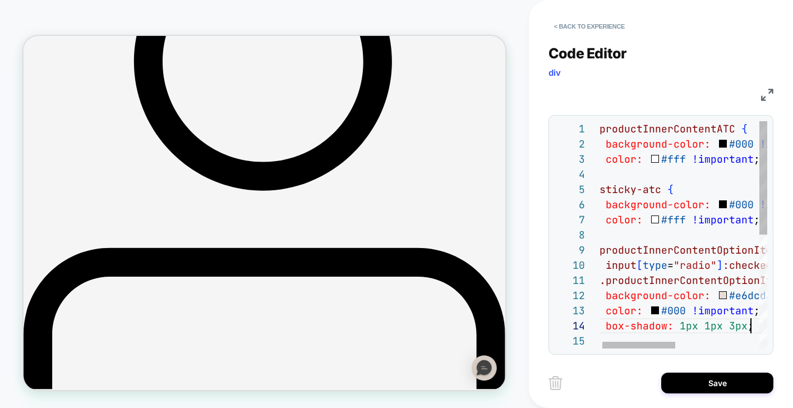
scroll to position [45, 158]
click at [642, 296] on div "#productInnerContentATC { background-color: #000 !important ; color: #fff !impo…" at bounding box center [775, 348] width 365 height 454
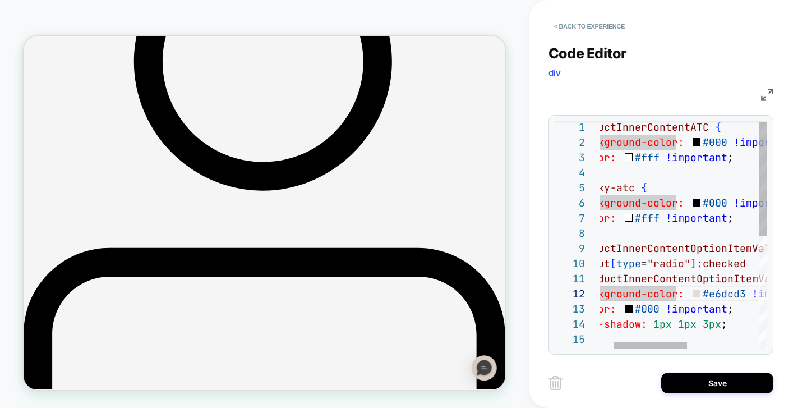
click at [747, 307] on div "#productInnerContentATC { background-color: #000 !important ; color: #fff !impo…" at bounding box center [749, 346] width 365 height 454
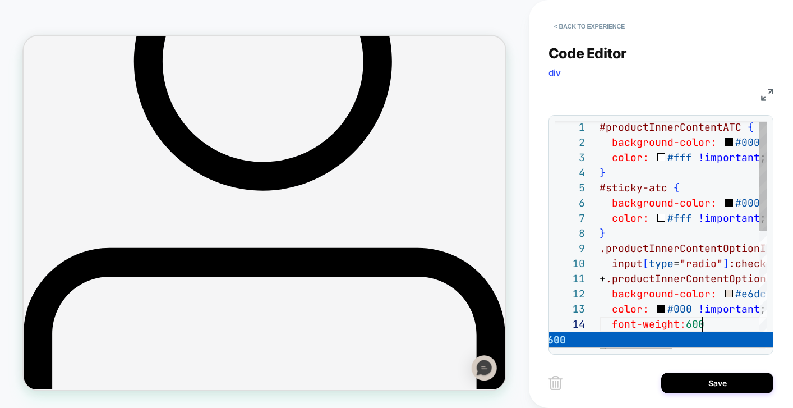
scroll to position [45, 109]
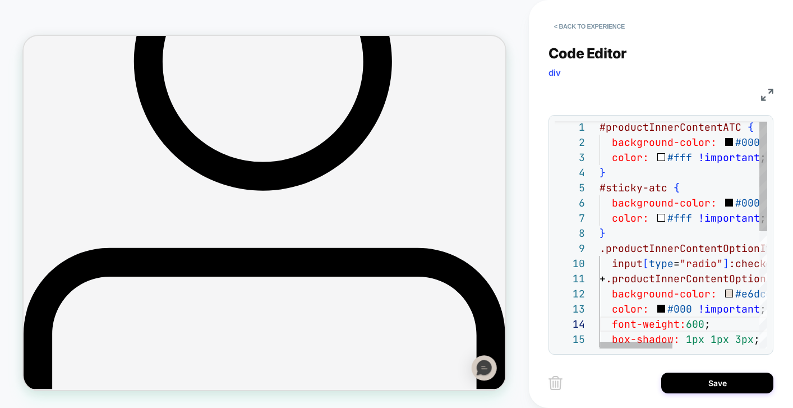
drag, startPoint x: 744, startPoint y: 385, endPoint x: 717, endPoint y: 305, distance: 84.4
click at [717, 305] on div "**********" at bounding box center [660, 204] width 225 height 408
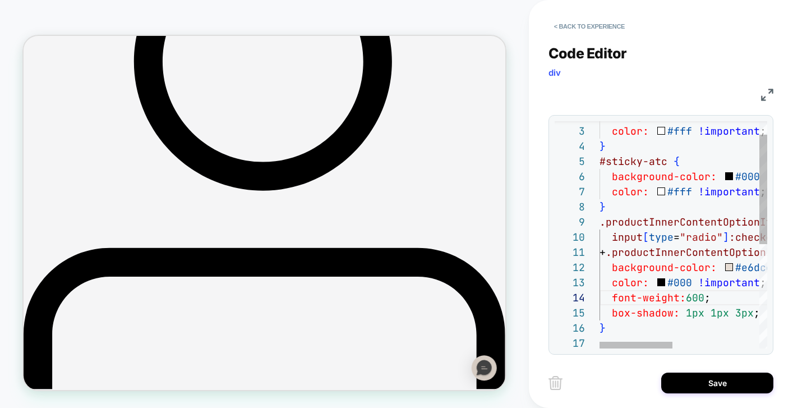
scroll to position [61, 97]
click at [694, 311] on div "background-color: #000 !important ; color: #fff !important ; } #sticky-atc { ba…" at bounding box center [781, 327] width 365 height 469
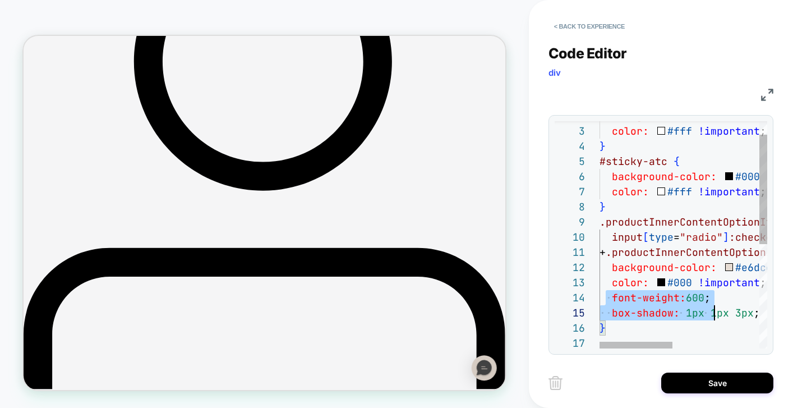
scroll to position [45, 158]
drag, startPoint x: 607, startPoint y: 296, endPoint x: 776, endPoint y: 312, distance: 169.0
click at [776, 312] on div "background-color: #000 !important ; color: #fff !important ; } #sticky-atc { ba…" at bounding box center [781, 327] width 365 height 469
click at [712, 296] on div "background-color: #000 !important ; color: #fff !important ; } #sticky-atc { ba…" at bounding box center [781, 327] width 365 height 469
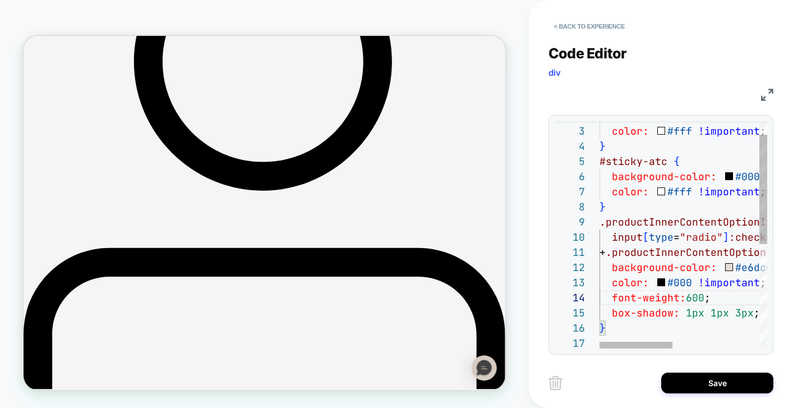
click at [705, 296] on div "background-color: #000 !important ; color: #fff !important ; } #sticky-atc { ba…" at bounding box center [781, 327] width 365 height 469
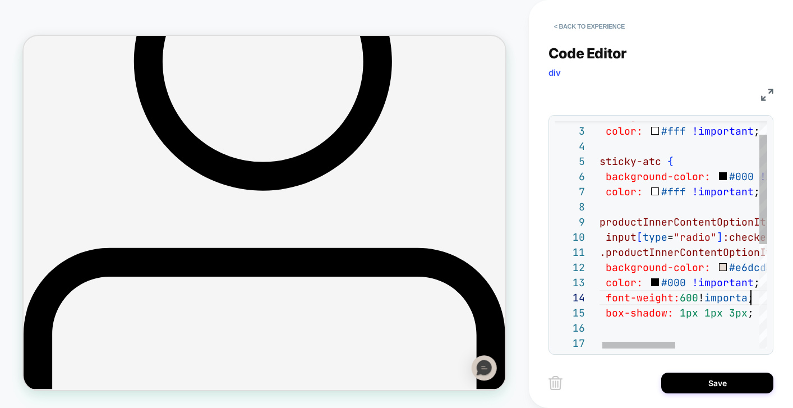
scroll to position [45, 169]
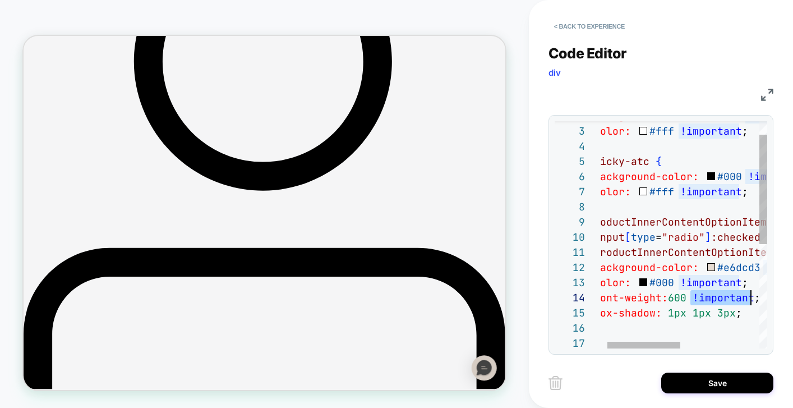
drag, startPoint x: 690, startPoint y: 297, endPoint x: 753, endPoint y: 298, distance: 62.8
click at [753, 298] on span "font-weight: 600 !important ;" at bounding box center [671, 297] width 179 height 13
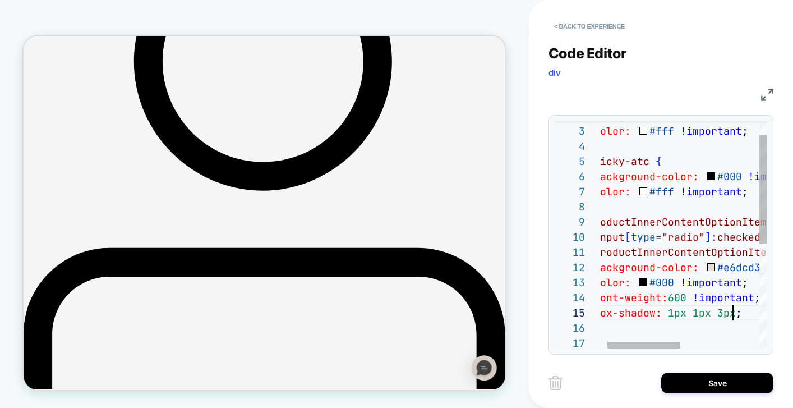
click at [735, 313] on div "background-color: #000 !important ; color: #fff !important ; } #sticky-atc { ba…" at bounding box center [764, 327] width 365 height 469
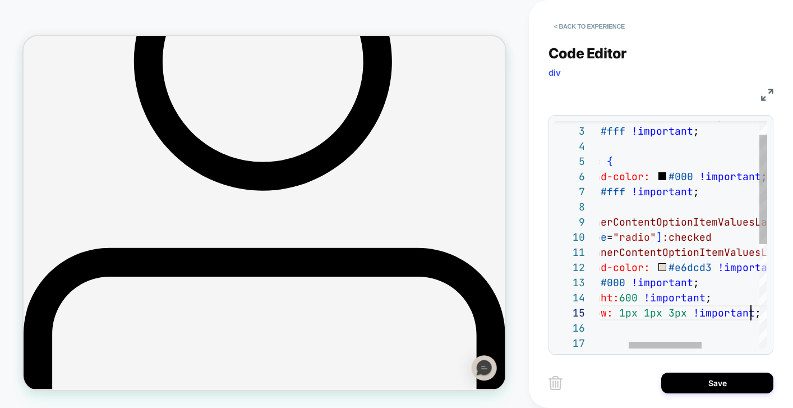
scroll to position [61, 218]
click at [755, 315] on div "background-color: #000 !important ; color: #fff !important ; } #sticky-atc { ba…" at bounding box center [715, 327] width 365 height 469
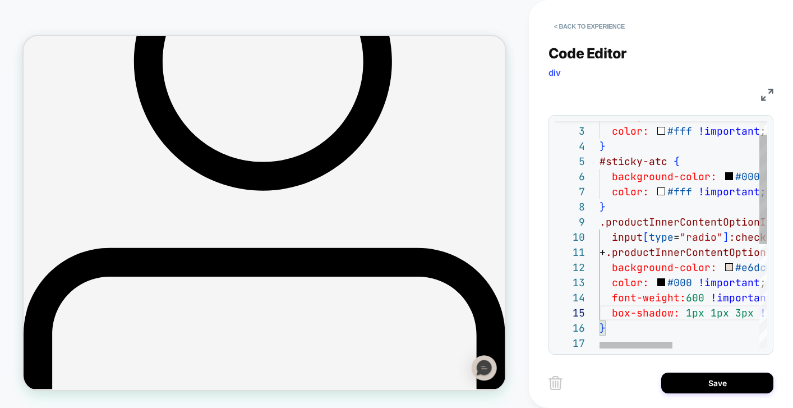
click at [610, 296] on div "background-color: #000 !important ; color: #fff !important ; } #sticky-atc { ba…" at bounding box center [781, 327] width 365 height 469
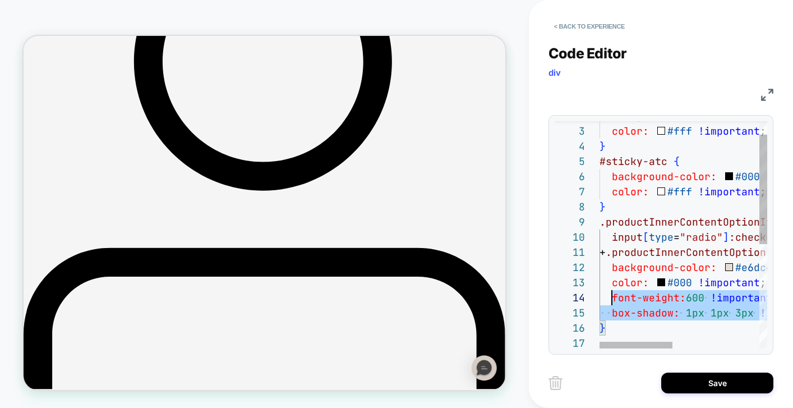
scroll to position [45, 12]
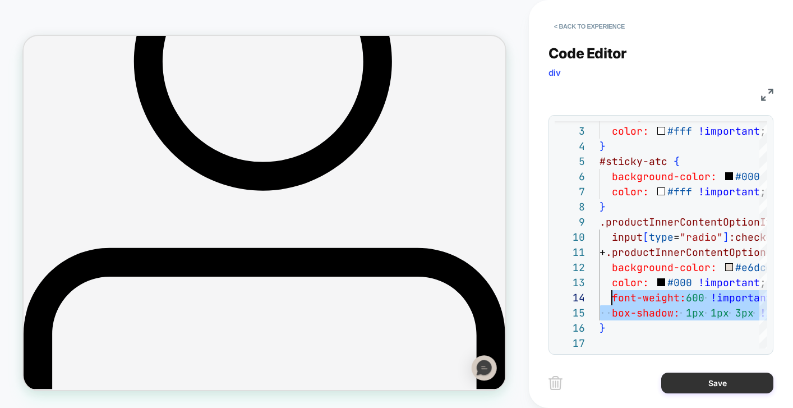
type textarea "**********"
click at [711, 377] on button "Save" at bounding box center [717, 382] width 112 height 21
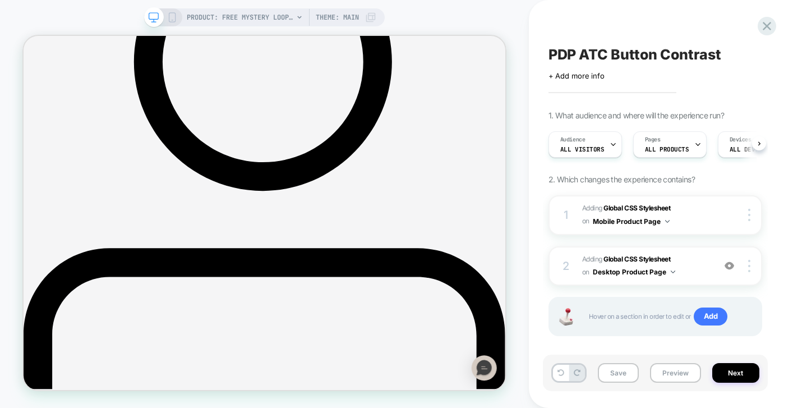
scroll to position [0, 1]
click at [172, 16] on icon at bounding box center [172, 17] width 10 height 10
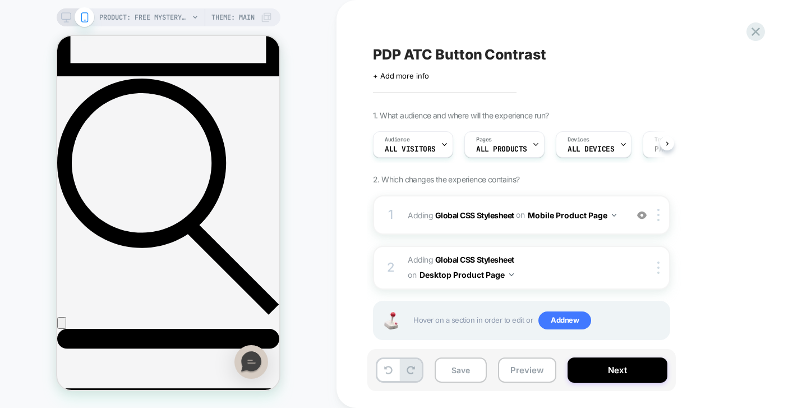
scroll to position [0, 1]
click at [492, 214] on b "Global CSS Stylesheet" at bounding box center [474, 215] width 79 height 10
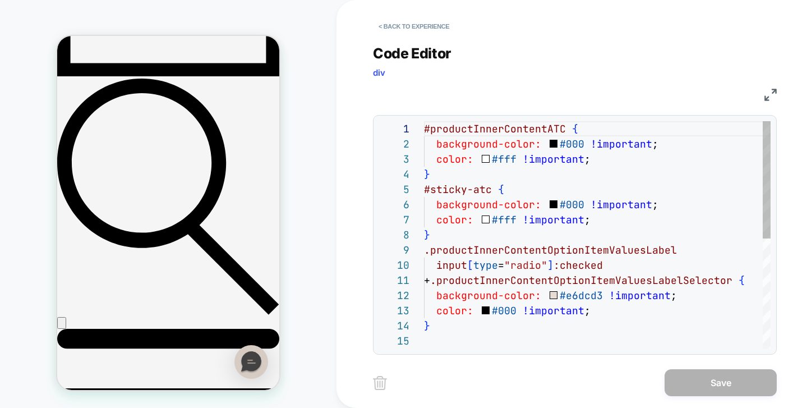
scroll to position [151, 0]
click at [612, 307] on div "#productInnerContentATC { background-color: #000 !important ; color: #fff !impo…" at bounding box center [606, 340] width 365 height 439
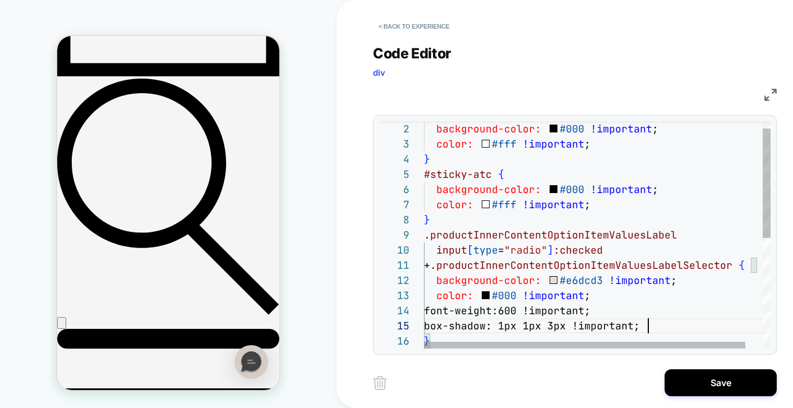
scroll to position [61, 224]
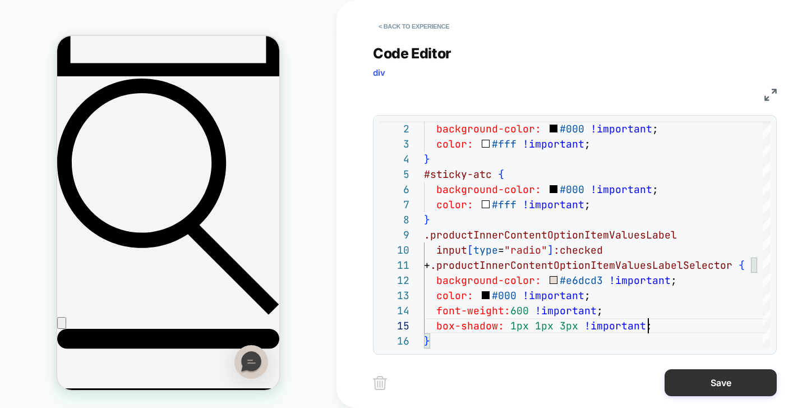
type textarea "**********"
click at [691, 381] on button "Save" at bounding box center [721, 382] width 112 height 27
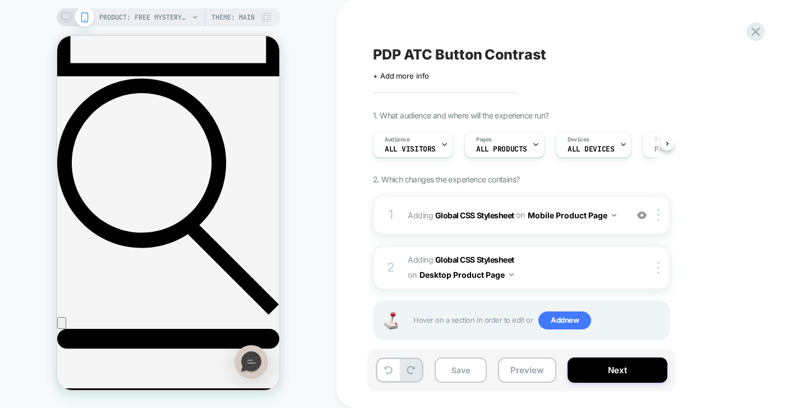
scroll to position [0, 1]
click at [460, 363] on button "Save" at bounding box center [461, 369] width 52 height 25
click at [636, 367] on button "Next" at bounding box center [618, 369] width 100 height 25
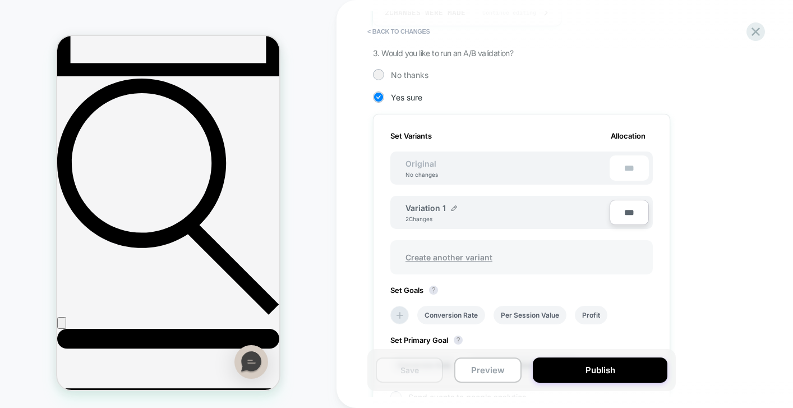
scroll to position [274, 0]
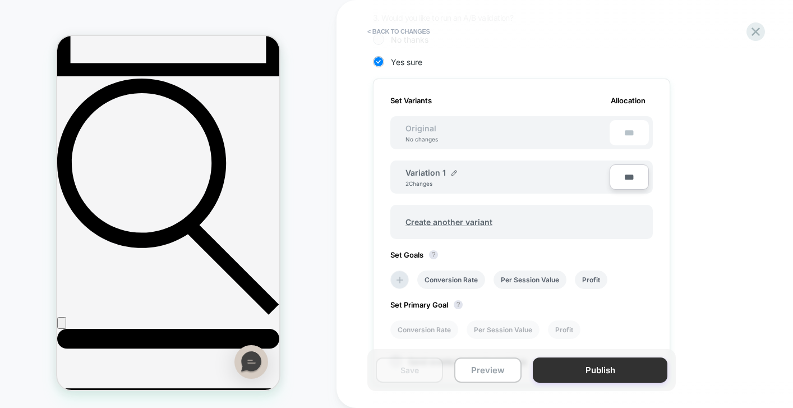
click at [591, 365] on button "Publish" at bounding box center [600, 369] width 135 height 25
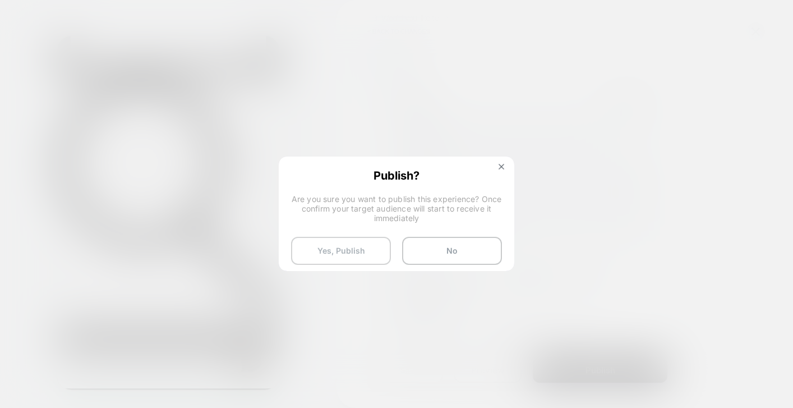
click at [372, 260] on button "Yes, Publish" at bounding box center [341, 251] width 100 height 28
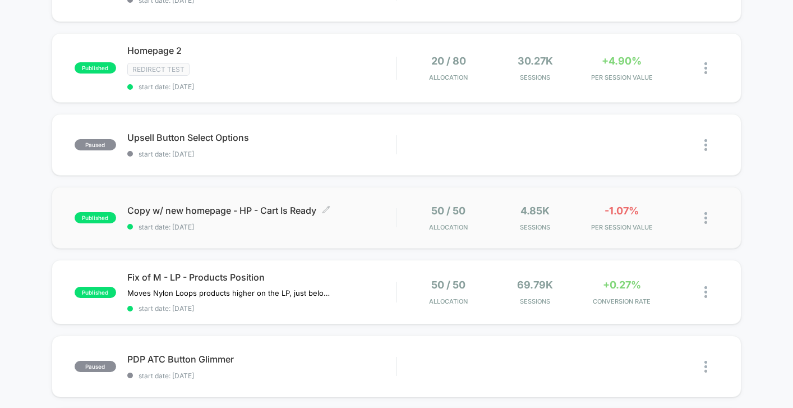
scroll to position [324, 0]
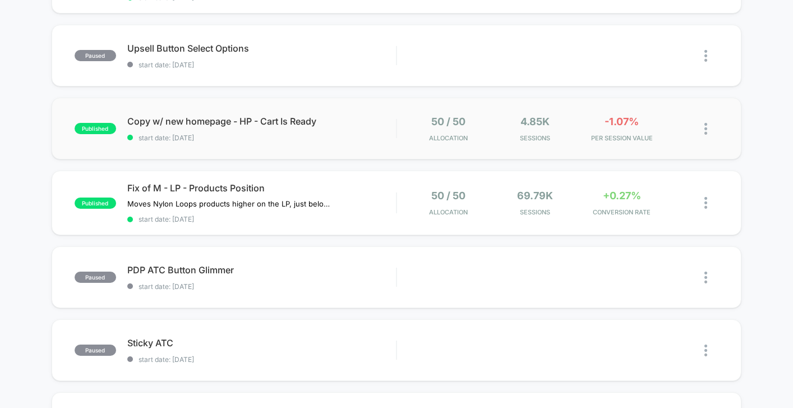
click at [367, 146] on div "published Copy w/ new homepage - HP - Cart Is Ready start date: [DATE] 50 / 50 …" at bounding box center [397, 129] width 690 height 62
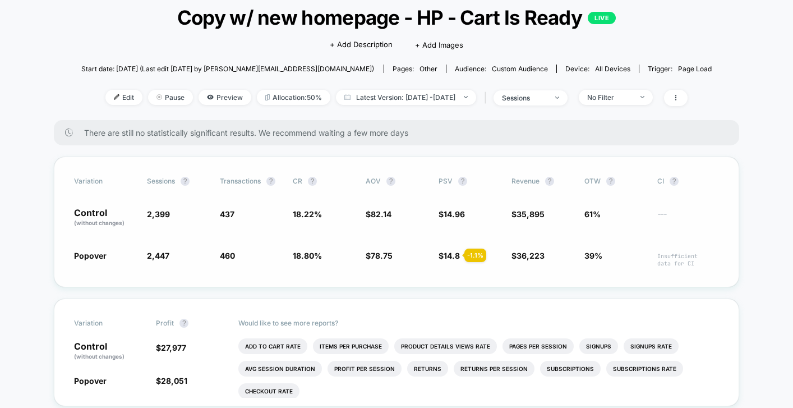
scroll to position [72, 0]
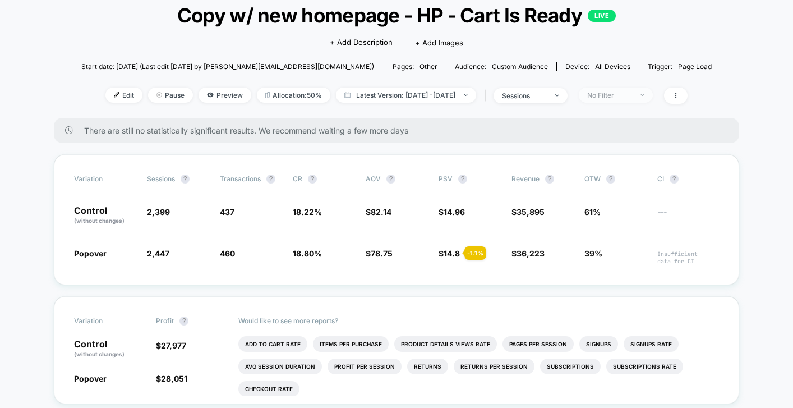
click at [636, 88] on span "No Filter" at bounding box center [616, 94] width 74 height 15
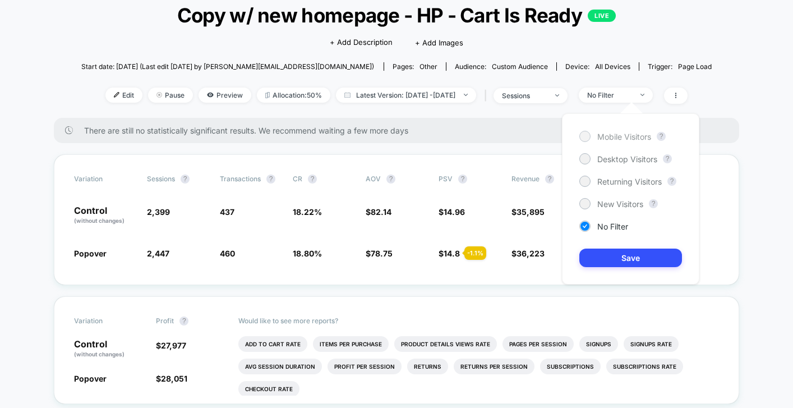
click at [624, 138] on span "Mobile Visitors" at bounding box center [624, 137] width 54 height 10
click at [635, 259] on button "Save" at bounding box center [630, 257] width 103 height 19
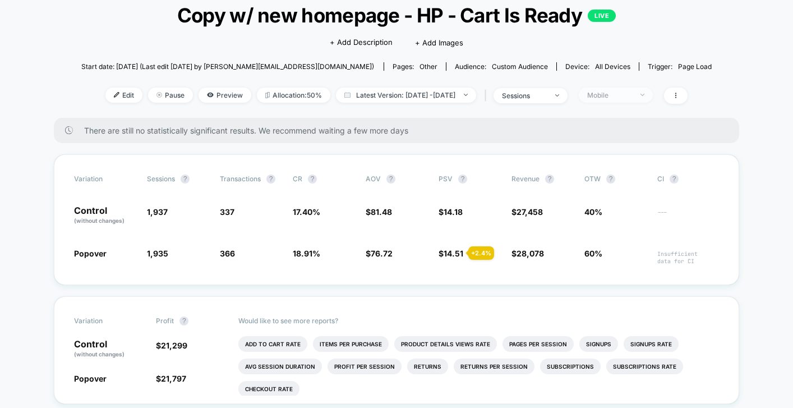
click at [628, 98] on span "Mobile" at bounding box center [616, 94] width 74 height 15
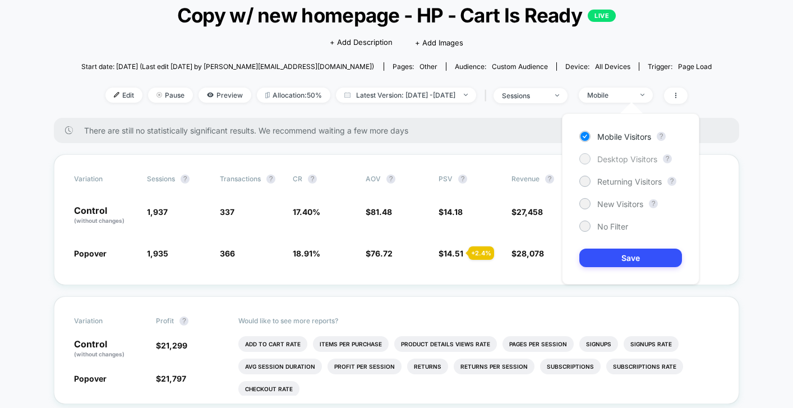
click at [616, 153] on div "Desktop Visitors" at bounding box center [618, 158] width 78 height 11
click at [610, 271] on div "Mobile Visitors ? Desktop Visitors ? Returning Visitors ? New Visitors ? No Fil…" at bounding box center [630, 198] width 137 height 171
click at [607, 257] on button "Save" at bounding box center [630, 257] width 103 height 19
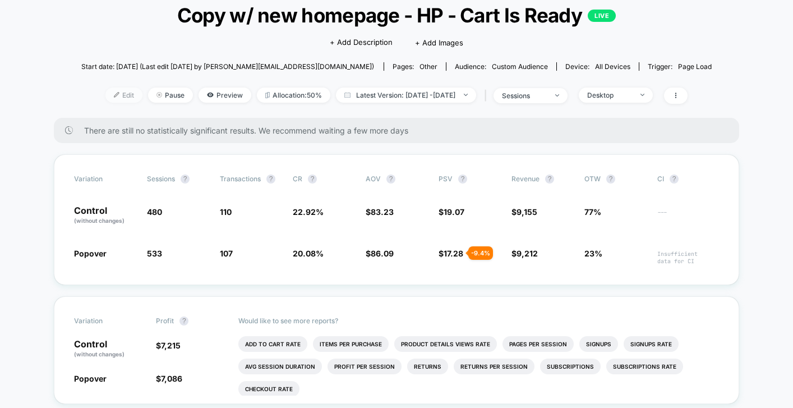
click at [113, 94] on span "Edit" at bounding box center [123, 94] width 37 height 15
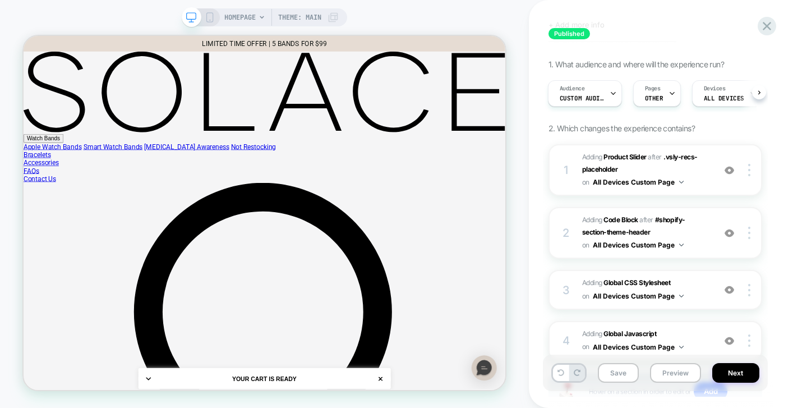
scroll to position [46, 0]
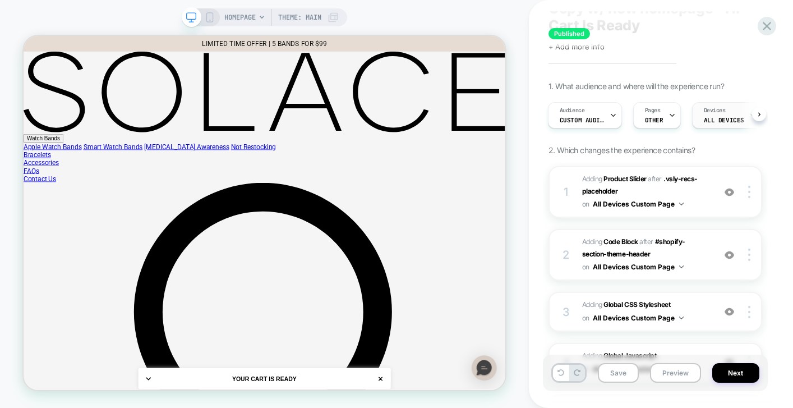
click at [716, 124] on div "Devices ALL DEVICES" at bounding box center [724, 115] width 63 height 25
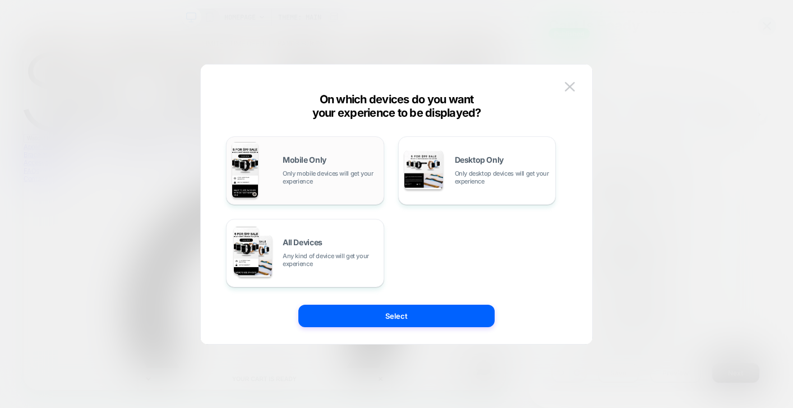
click at [308, 181] on span "Only mobile devices will get your experience" at bounding box center [330, 177] width 95 height 16
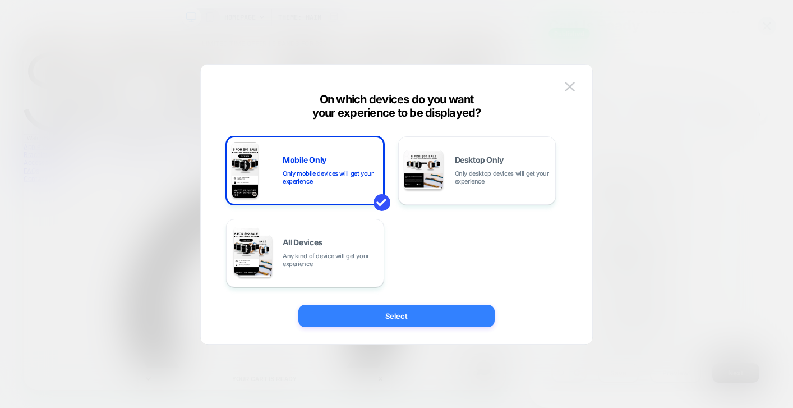
click at [391, 314] on button "Select" at bounding box center [396, 316] width 196 height 22
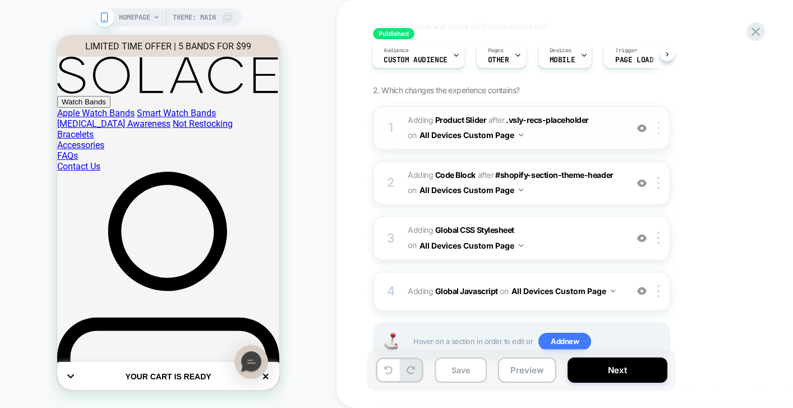
scroll to position [124, 0]
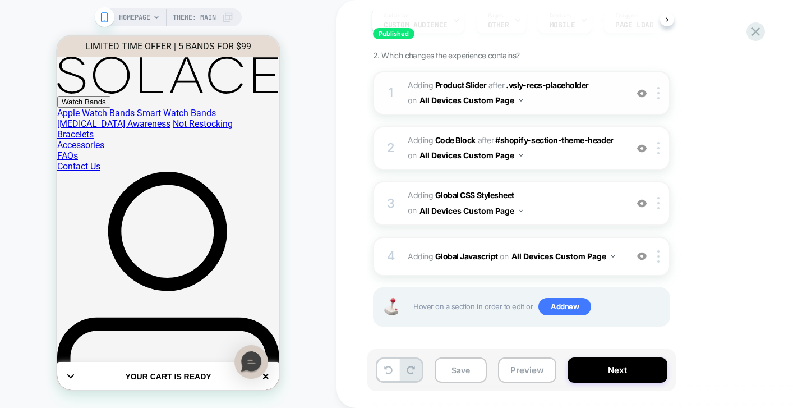
click at [501, 100] on button "All Devices Custom Page" at bounding box center [471, 100] width 104 height 16
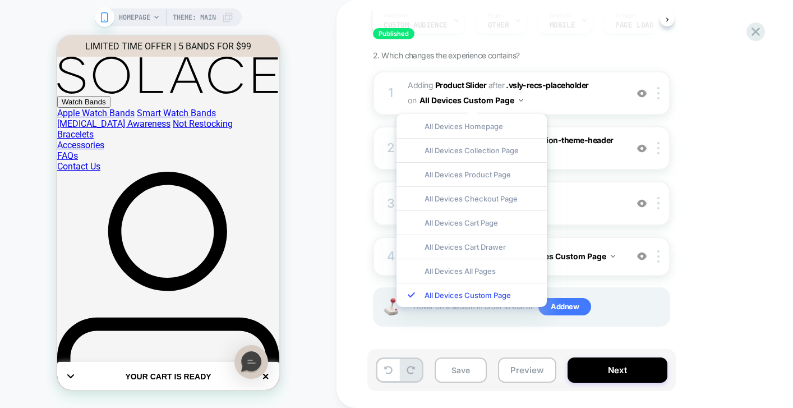
click at [723, 134] on div "1. What audience and where will the experience run? Audience Custom Audience Pa…" at bounding box center [577, 171] width 409 height 368
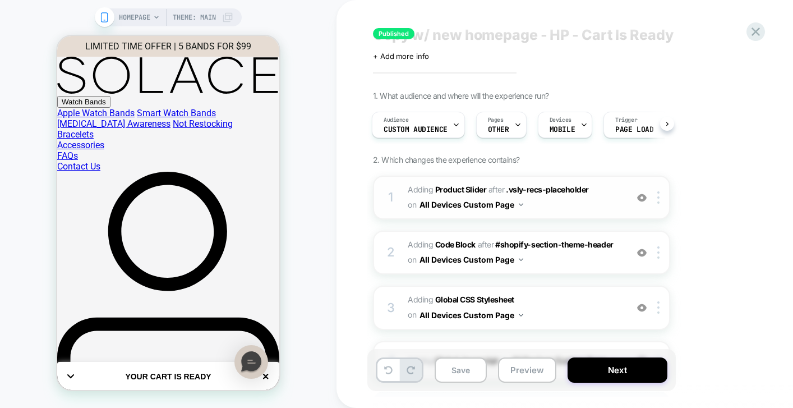
scroll to position [48, 0]
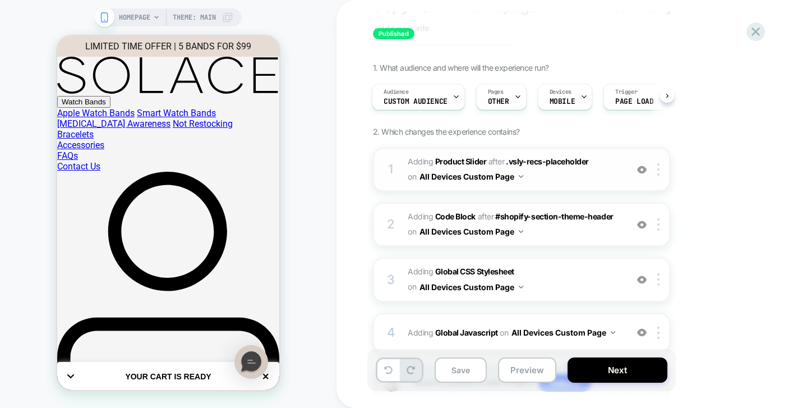
click at [479, 176] on button "All Devices Custom Page" at bounding box center [471, 176] width 104 height 16
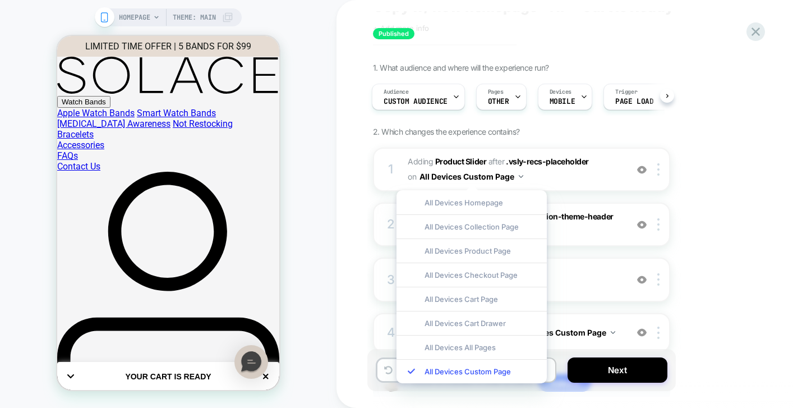
click at [734, 261] on div "1. What audience and where will the experience run? Audience Custom Audience Pa…" at bounding box center [577, 247] width 409 height 368
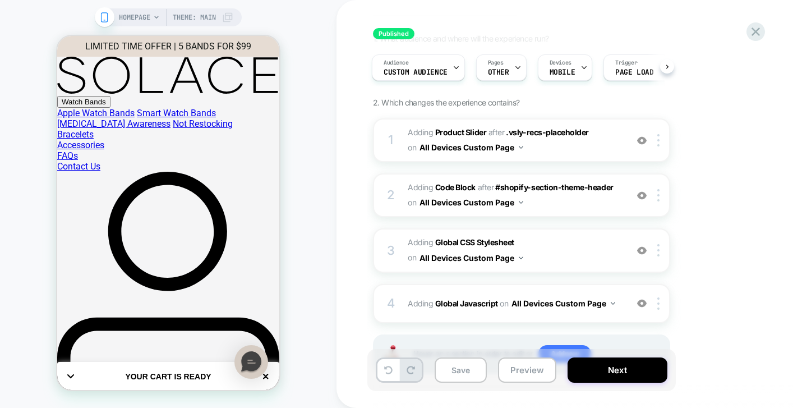
scroll to position [91, 0]
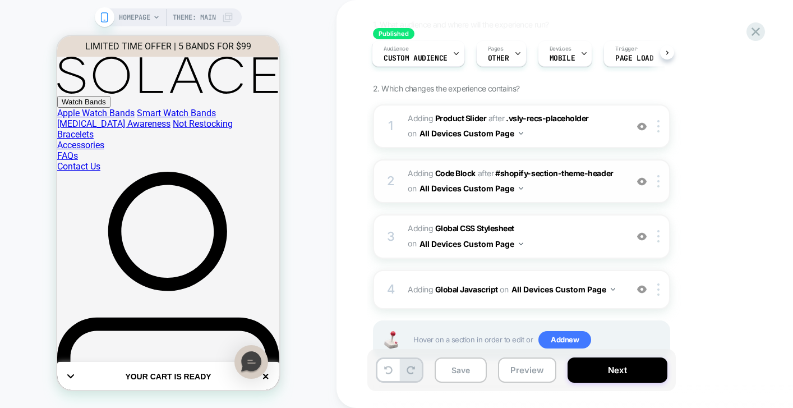
click at [474, 191] on button "All Devices Custom Page" at bounding box center [471, 188] width 104 height 16
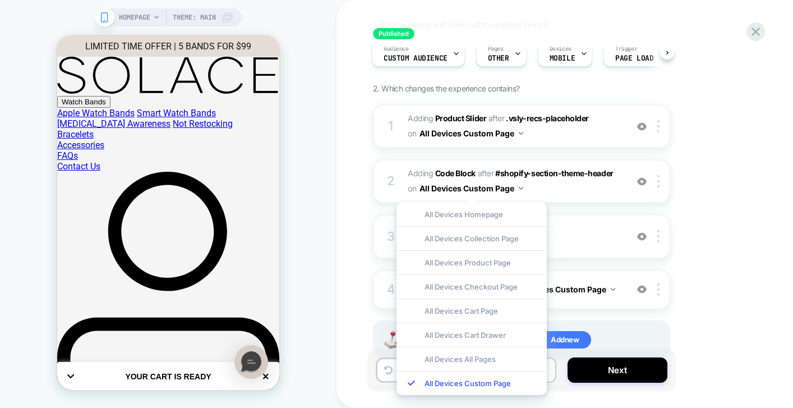
click at [732, 255] on div "1. What audience and where will the experience run? Audience Custom Audience Pa…" at bounding box center [577, 204] width 409 height 368
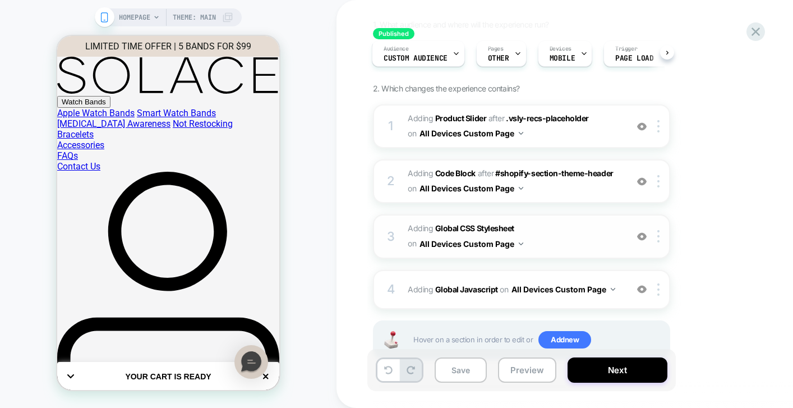
scroll to position [126, 0]
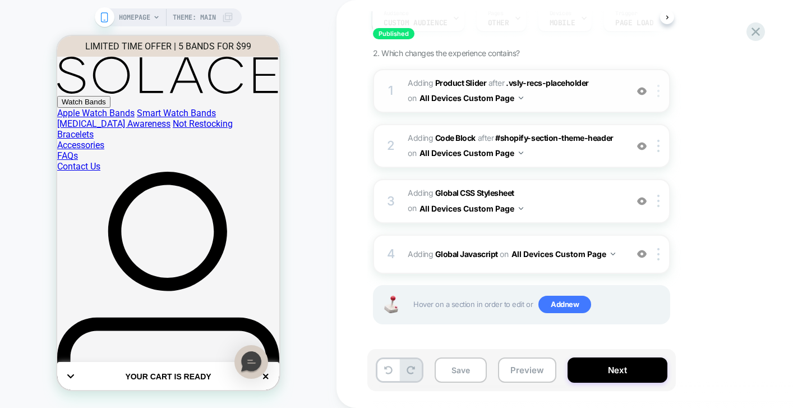
click at [661, 96] on div at bounding box center [660, 91] width 19 height 12
click at [721, 96] on div "1. What audience and where will the experience run? Audience Custom Audience Pa…" at bounding box center [577, 168] width 409 height 368
click at [658, 89] on img at bounding box center [658, 91] width 2 height 12
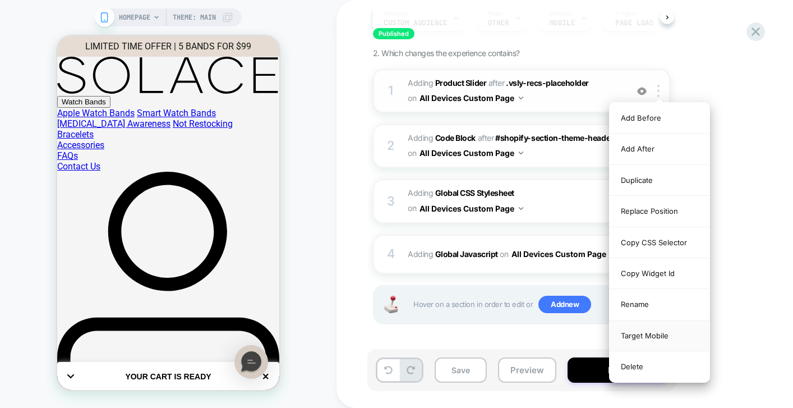
click at [661, 329] on div "Target Mobile" at bounding box center [660, 335] width 100 height 31
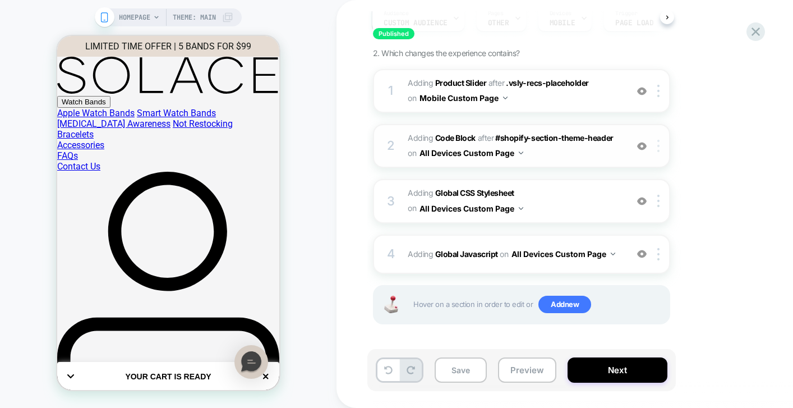
click at [659, 147] on div at bounding box center [660, 146] width 19 height 12
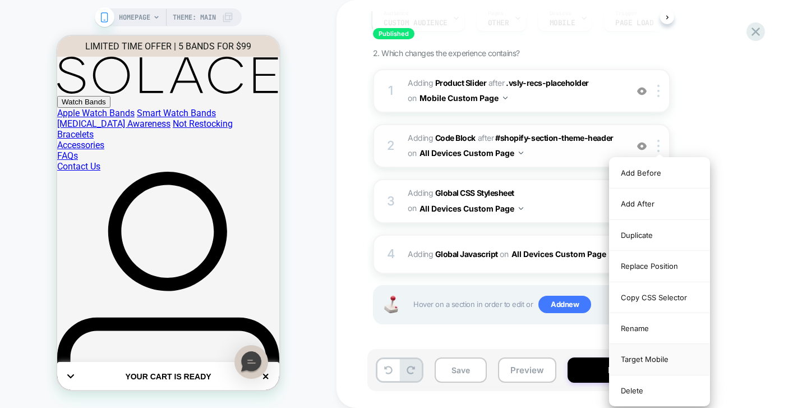
click at [660, 362] on div "Target Mobile" at bounding box center [660, 359] width 100 height 31
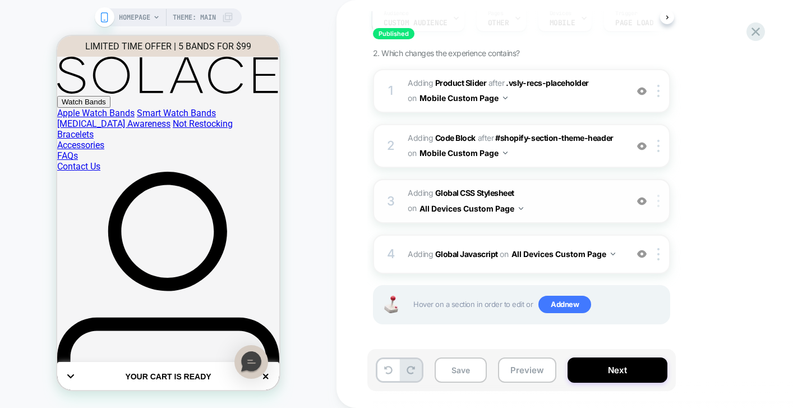
click at [659, 199] on div at bounding box center [660, 201] width 19 height 12
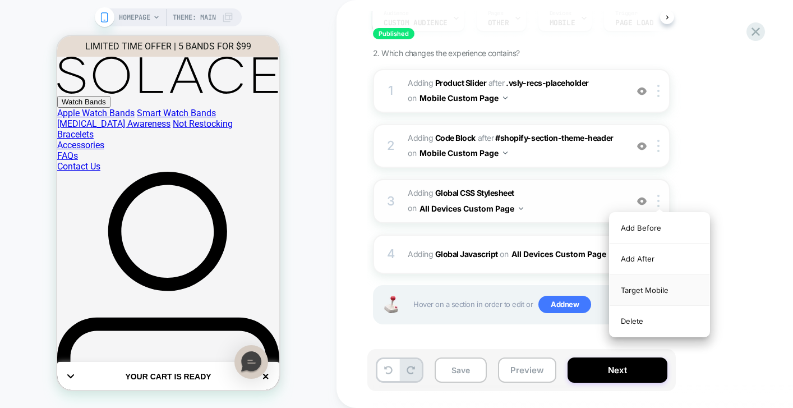
click at [677, 285] on div "Target Mobile" at bounding box center [660, 290] width 100 height 31
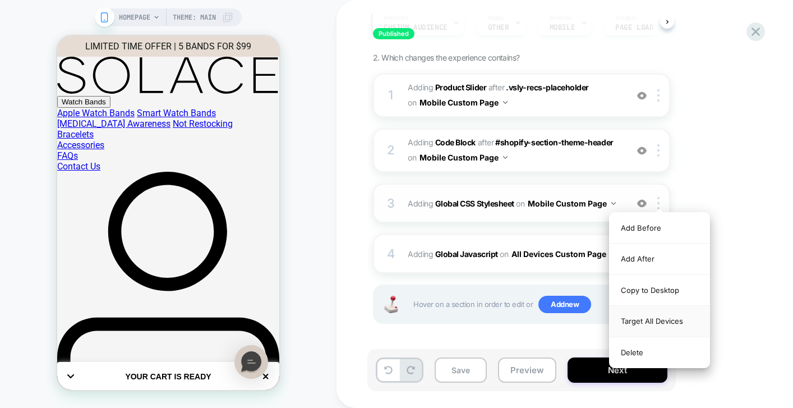
scroll to position [122, 0]
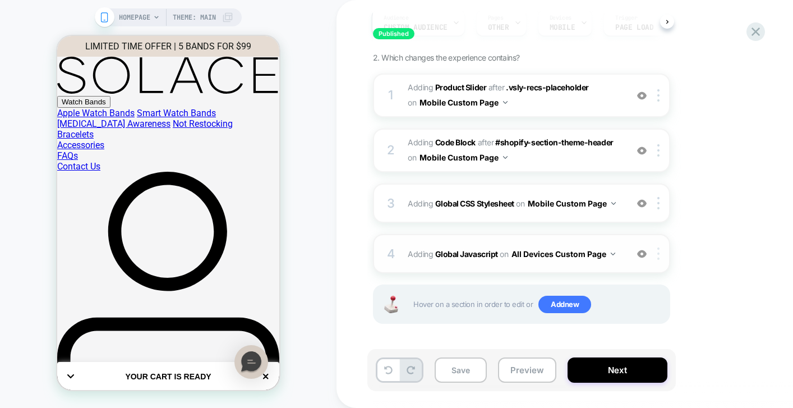
click at [662, 252] on div at bounding box center [660, 253] width 19 height 12
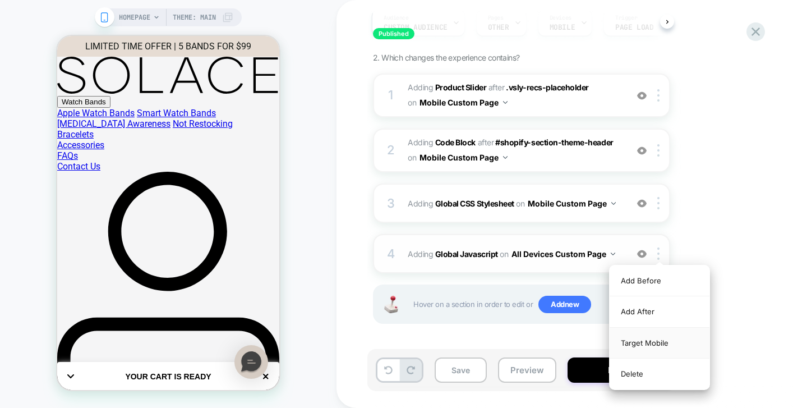
click at [651, 344] on div "Target Mobile" at bounding box center [660, 342] width 100 height 31
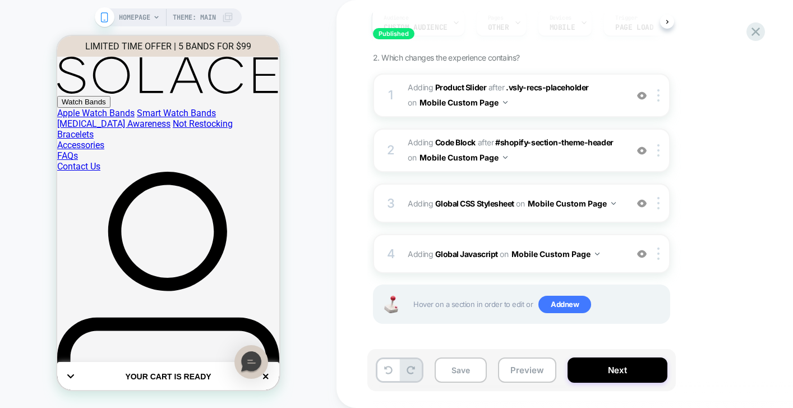
click at [698, 265] on div "1. What audience and where will the experience run? Audience Custom Audience Pa…" at bounding box center [577, 170] width 409 height 363
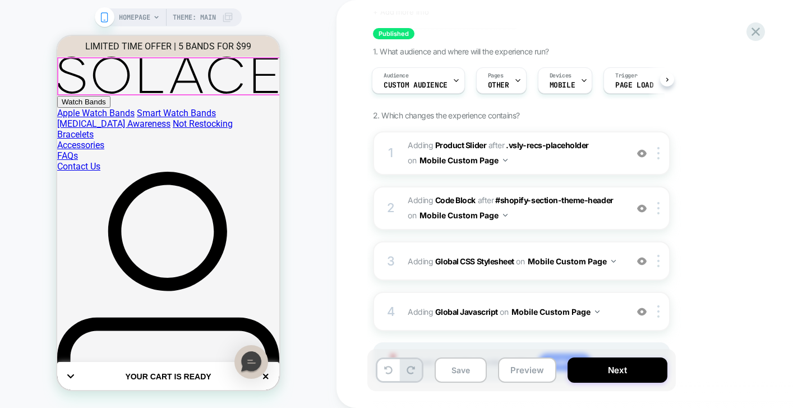
scroll to position [27, 0]
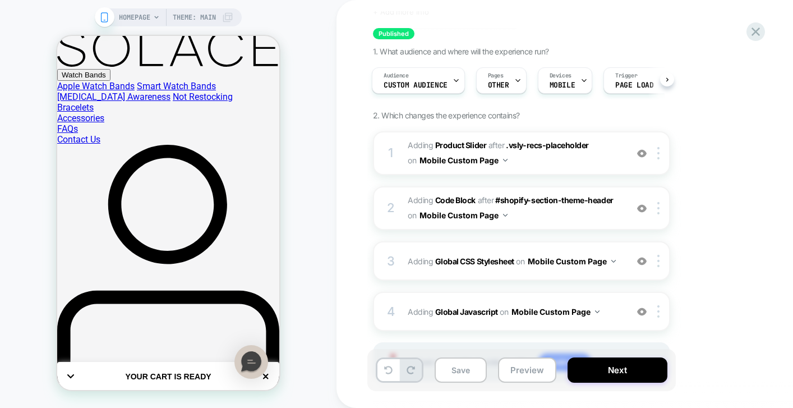
click at [150, 22] on span "HOMEPAGE" at bounding box center [134, 17] width 31 height 18
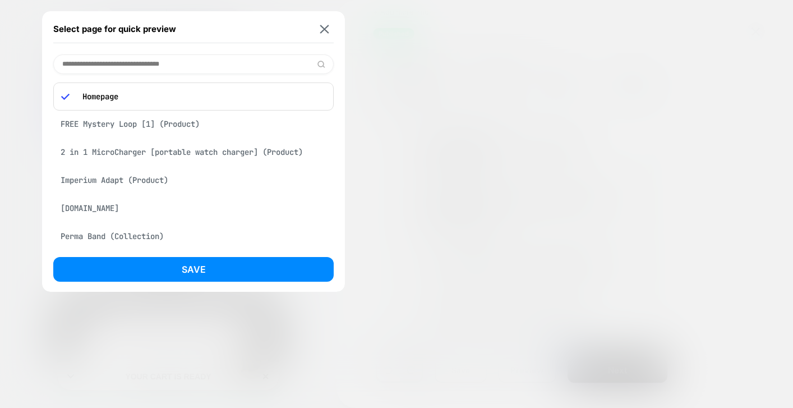
click at [323, 34] on div "Select page for quick preview" at bounding box center [193, 29] width 280 height 28
click at [322, 28] on img at bounding box center [324, 29] width 9 height 8
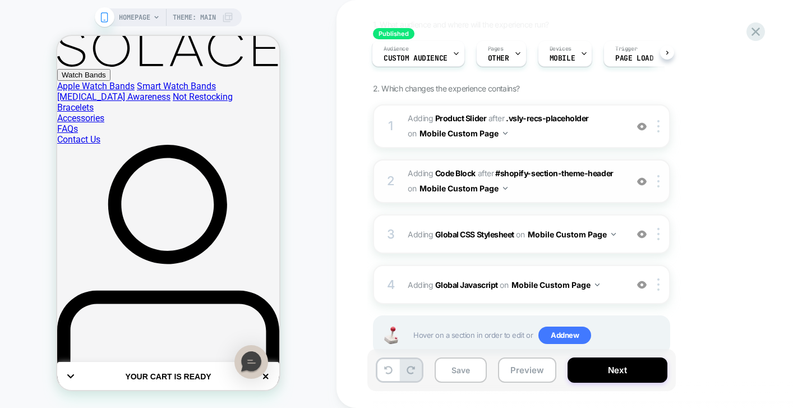
scroll to position [115, 0]
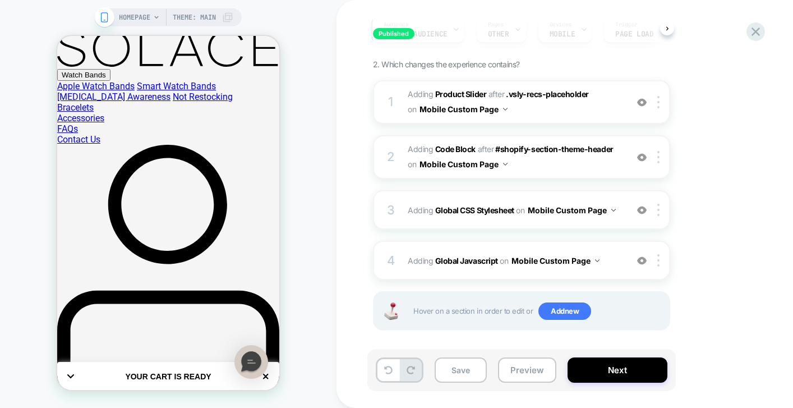
click at [453, 382] on div "Save Preview Next" at bounding box center [521, 370] width 308 height 42
click at [453, 369] on button "Save" at bounding box center [461, 369] width 52 height 25
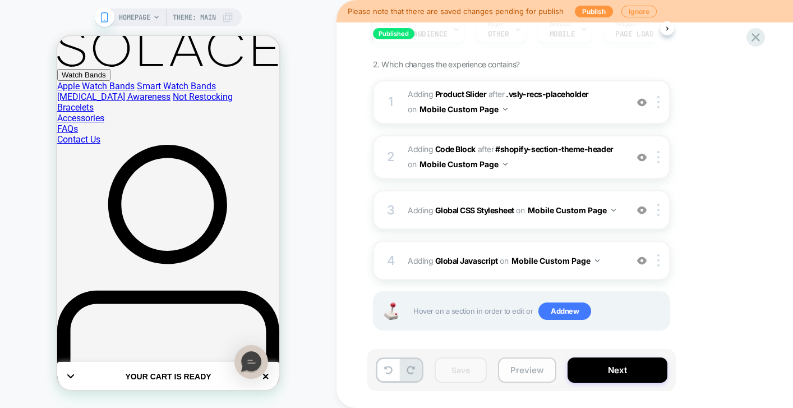
click at [520, 372] on button "Preview" at bounding box center [527, 369] width 58 height 25
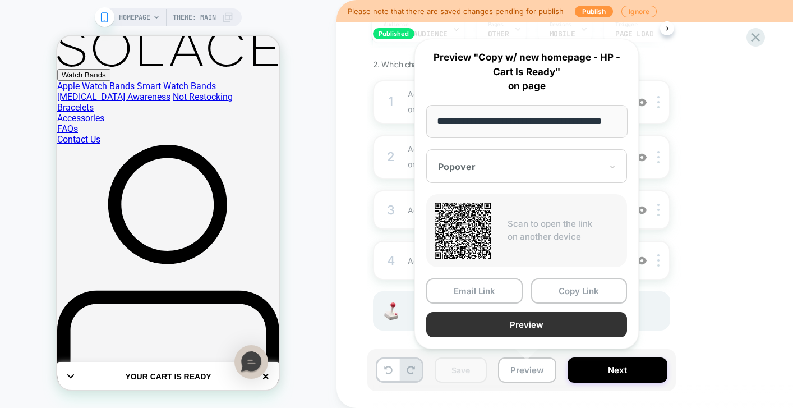
scroll to position [0, 0]
click at [512, 322] on button "Preview" at bounding box center [526, 324] width 201 height 25
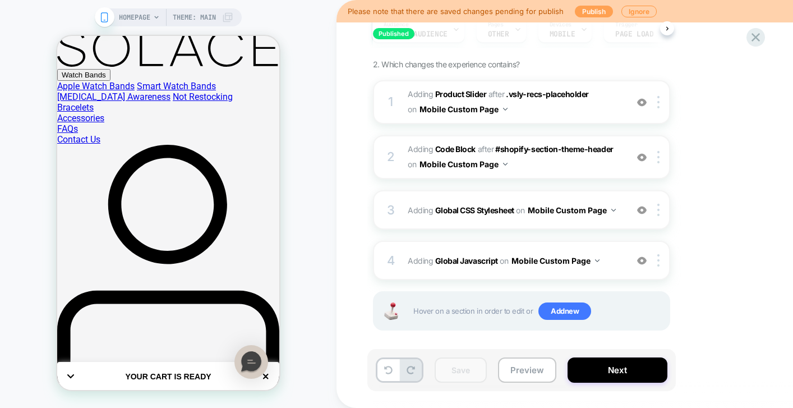
click at [591, 7] on button "Publish" at bounding box center [594, 12] width 38 height 12
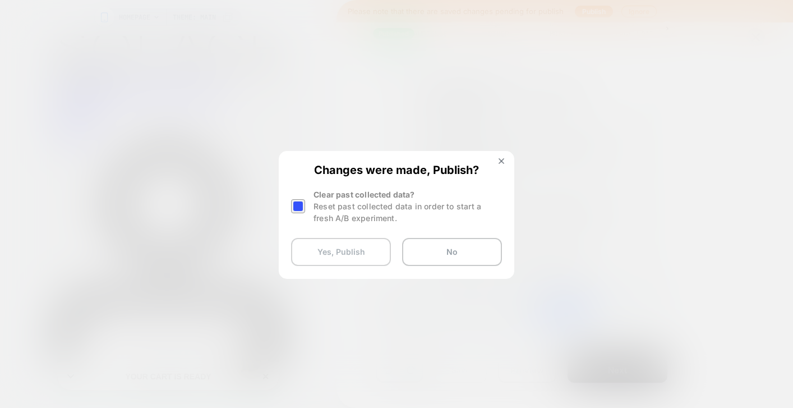
click at [343, 246] on button "Yes, Publish" at bounding box center [341, 252] width 100 height 28
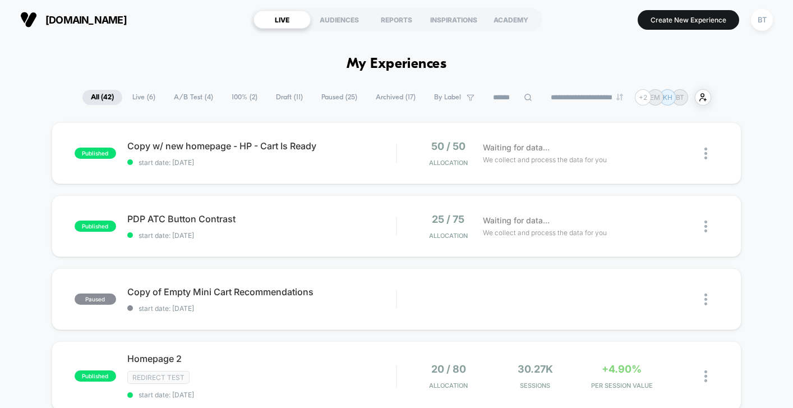
click at [333, 96] on span "Paused ( 25 )" at bounding box center [339, 97] width 53 height 15
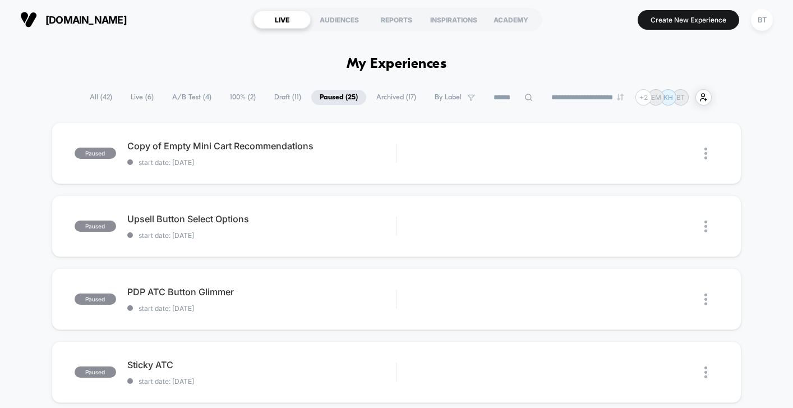
click at [241, 94] on span "100% ( 2 )" at bounding box center [243, 97] width 43 height 15
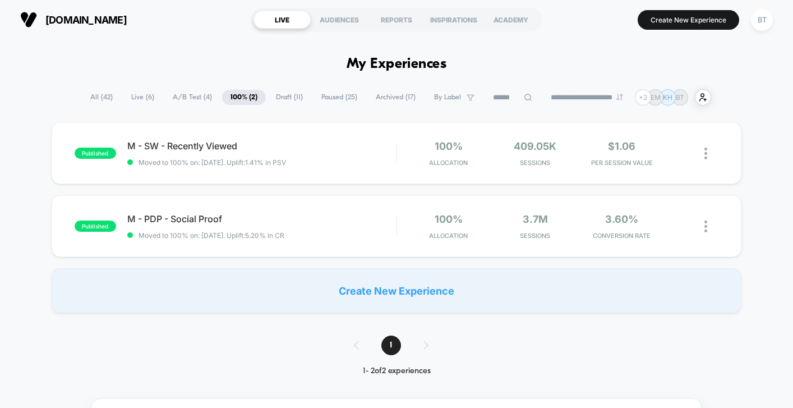
click at [91, 102] on span "All ( 42 )" at bounding box center [101, 97] width 39 height 15
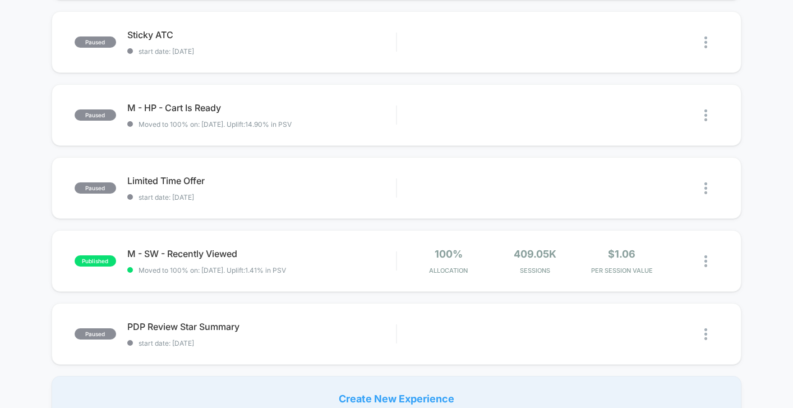
scroll to position [713, 0]
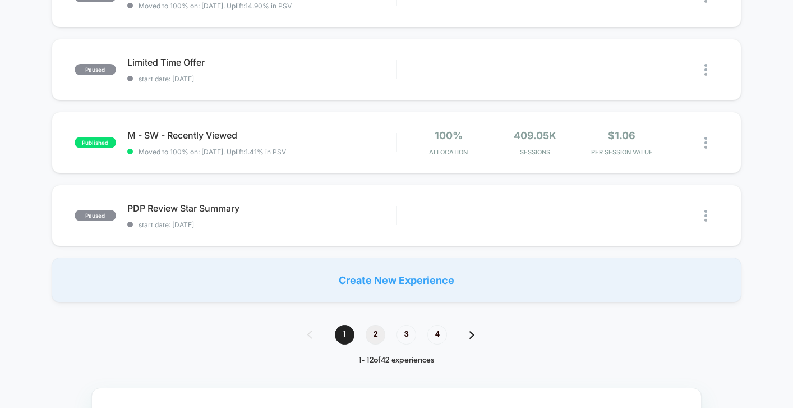
click at [373, 334] on span "2" at bounding box center [376, 335] width 20 height 20
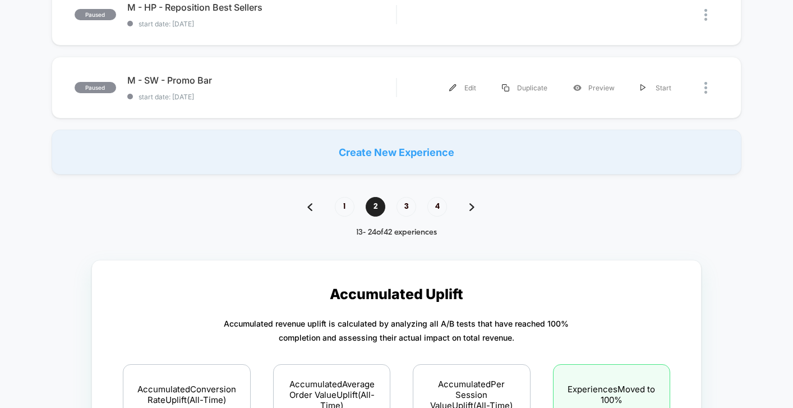
scroll to position [887, 0]
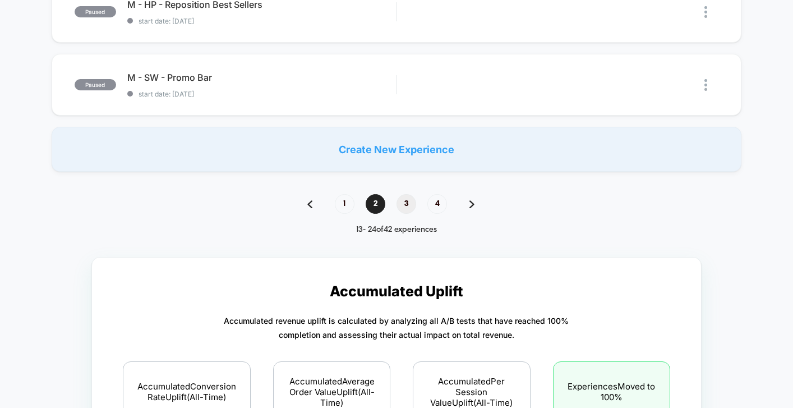
click at [405, 199] on span "3" at bounding box center [406, 204] width 20 height 20
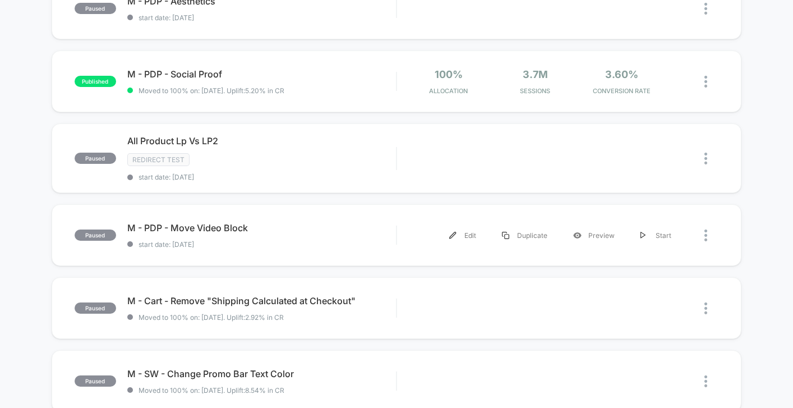
scroll to position [184, 0]
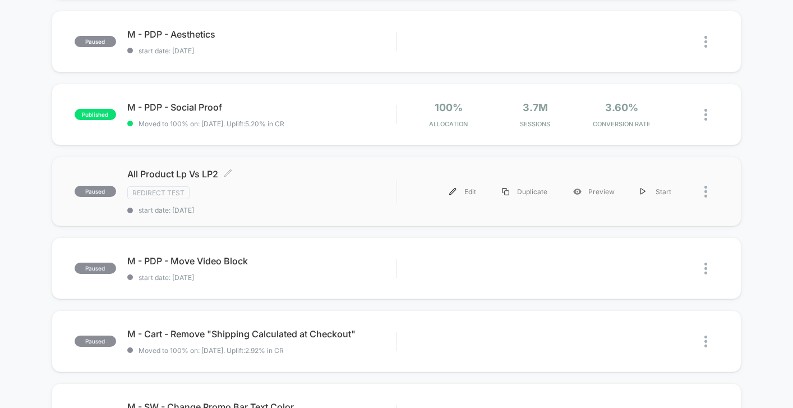
click at [344, 207] on span "start date: [DATE]" at bounding box center [261, 210] width 269 height 8
